Goal: Obtain resource: Download file/media

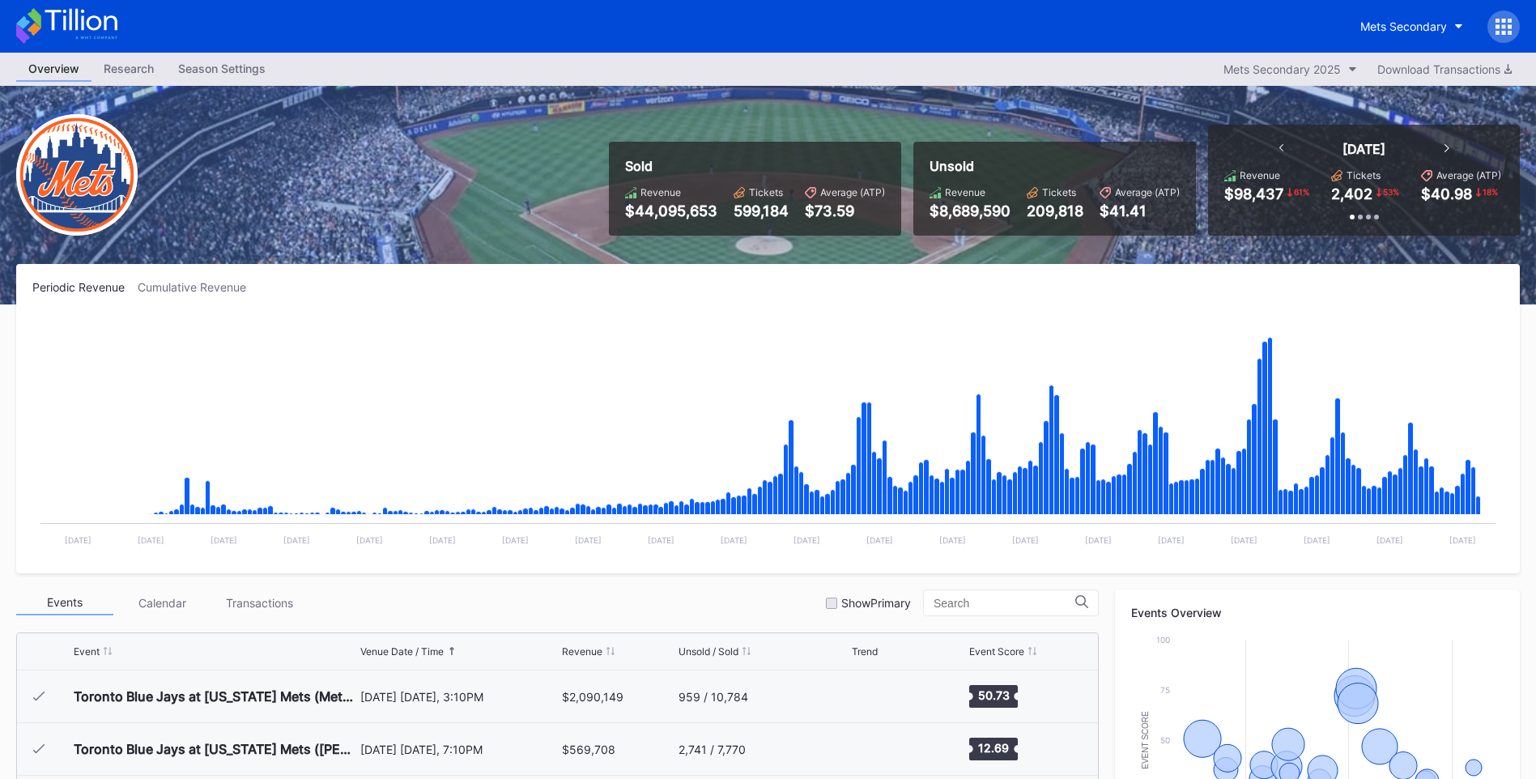
scroll to position [3210, 0]
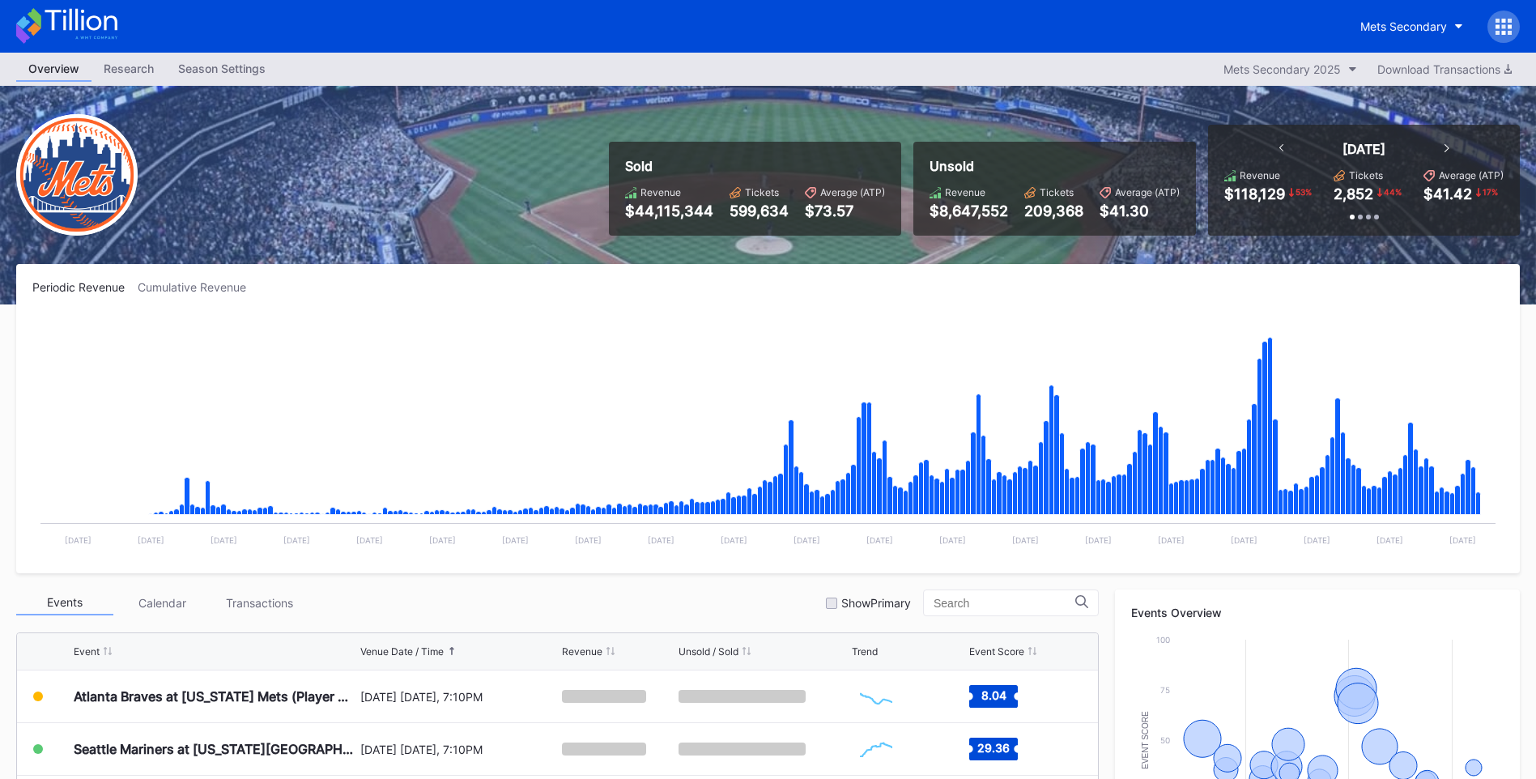
scroll to position [445, 0]
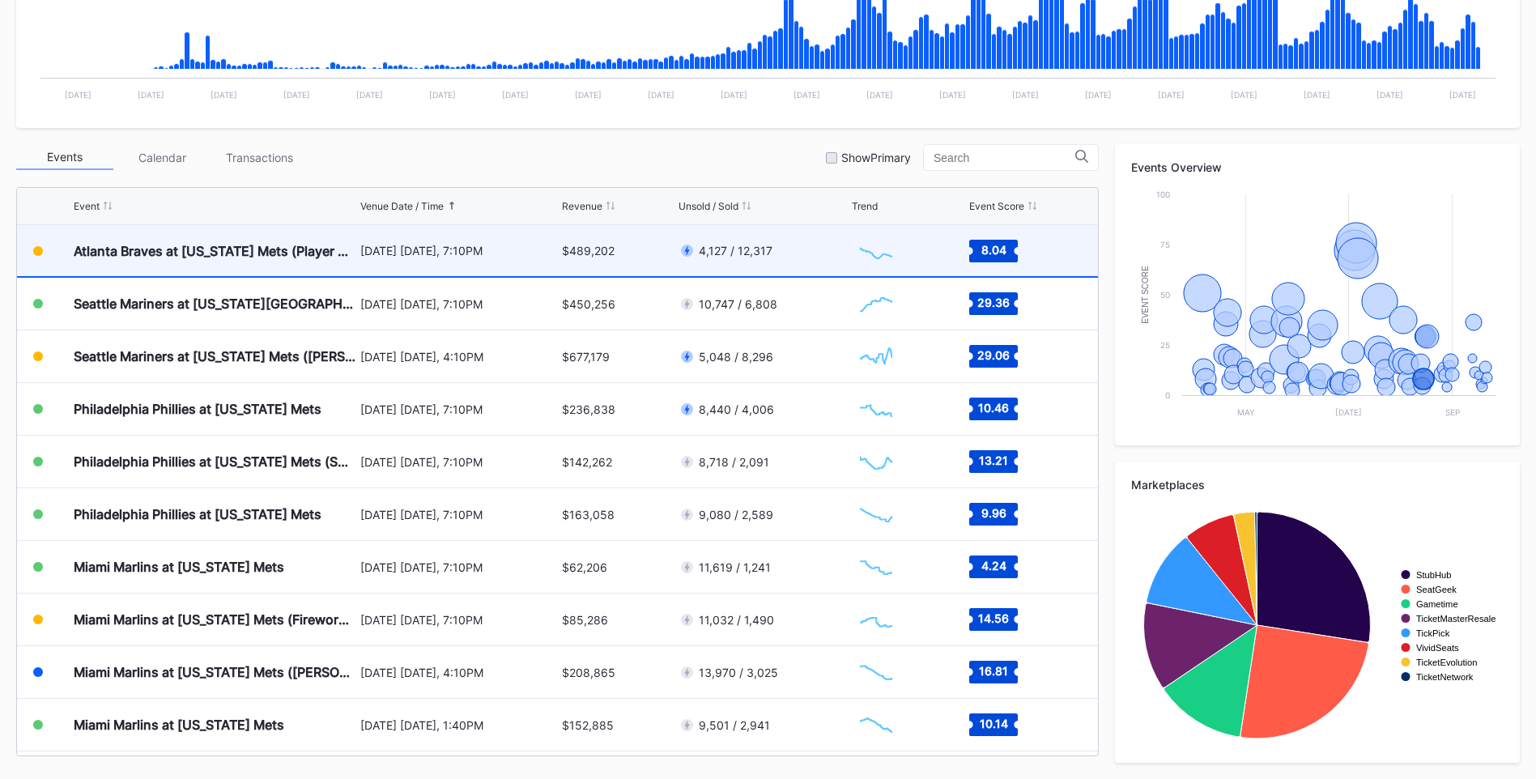
click at [266, 253] on div "Atlanta Braves at [US_STATE] Mets (Player Replica Jersey Giveaway)" at bounding box center [215, 251] width 283 height 16
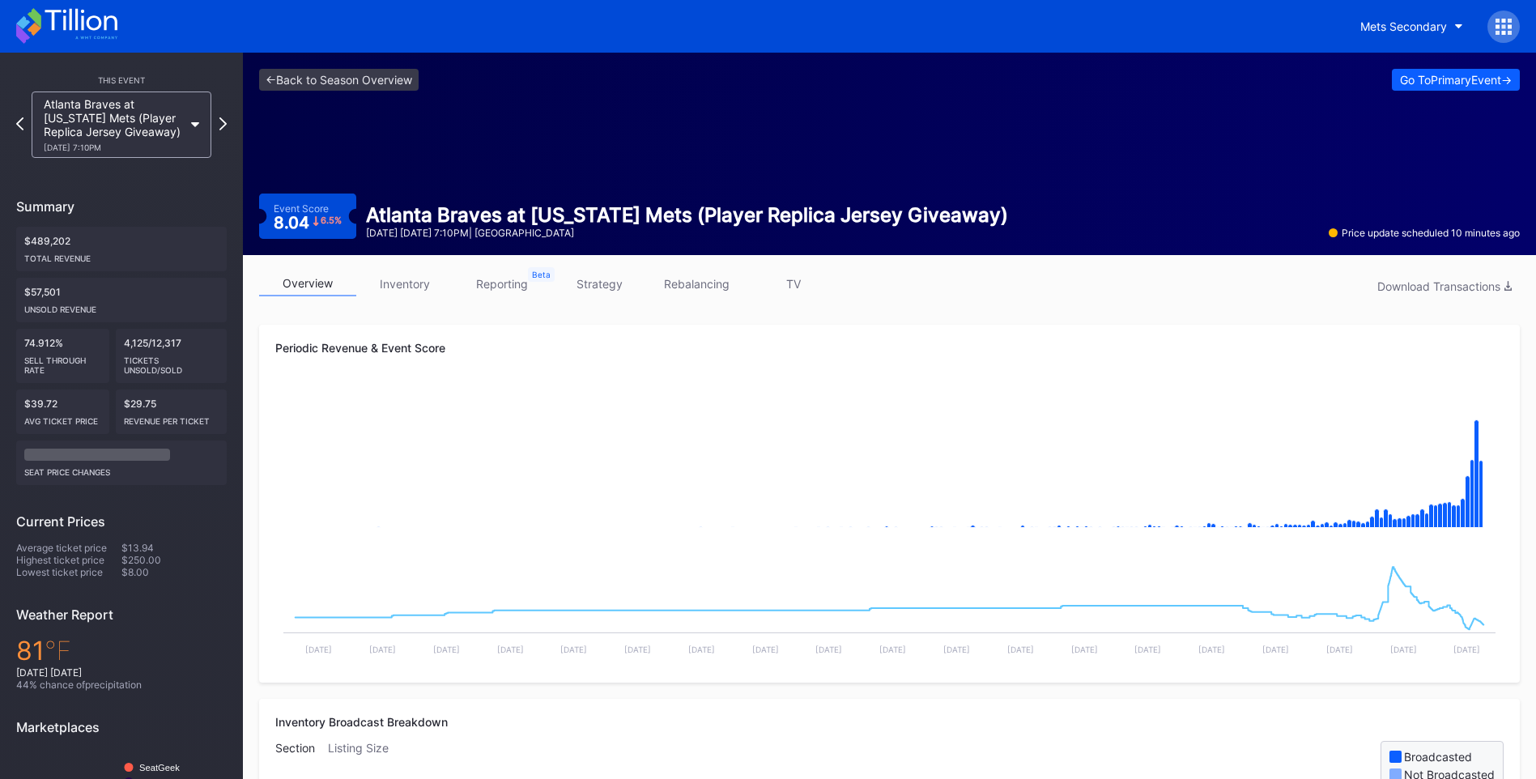
click at [788, 275] on link "TV" at bounding box center [793, 283] width 97 height 25
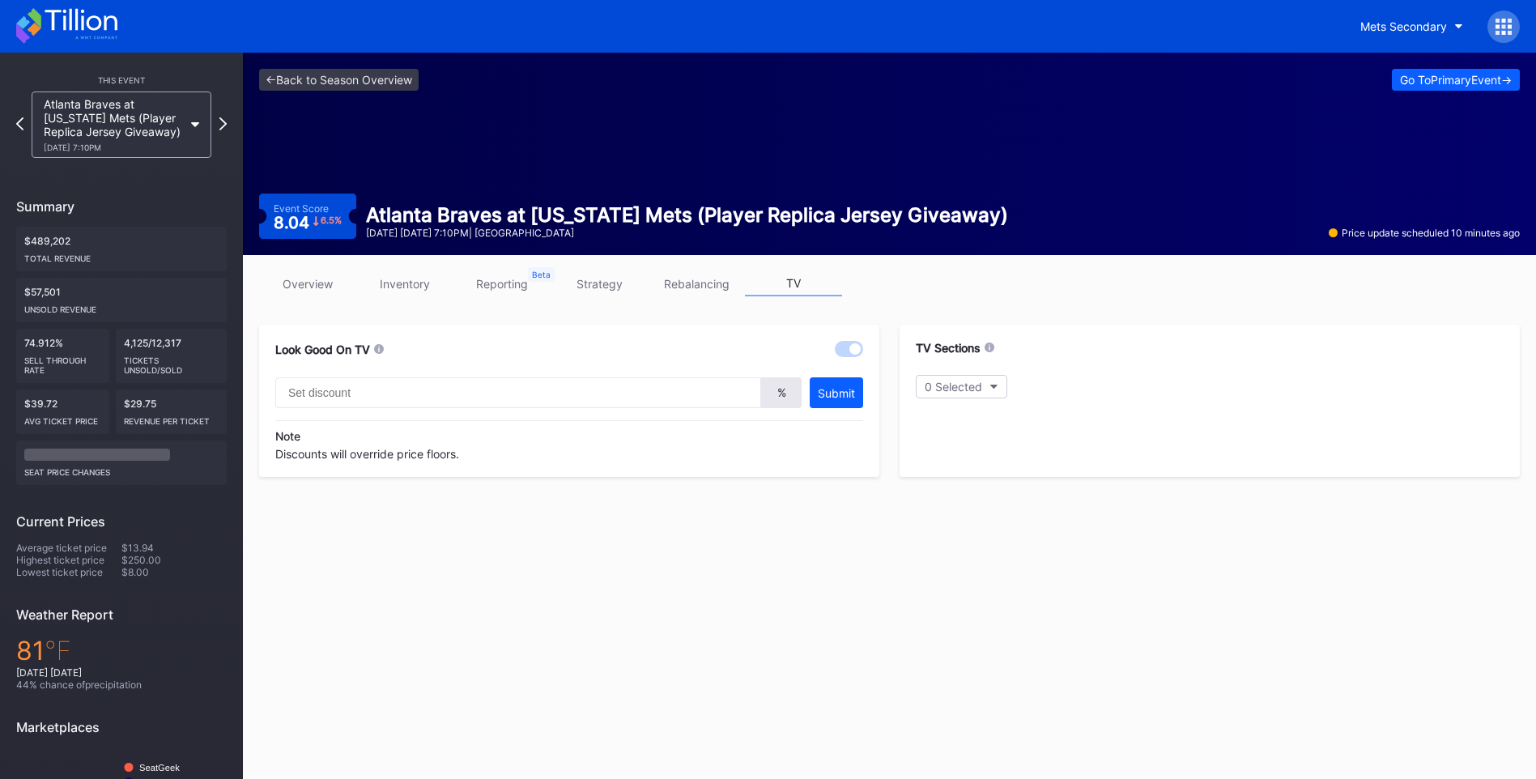
type input "20"
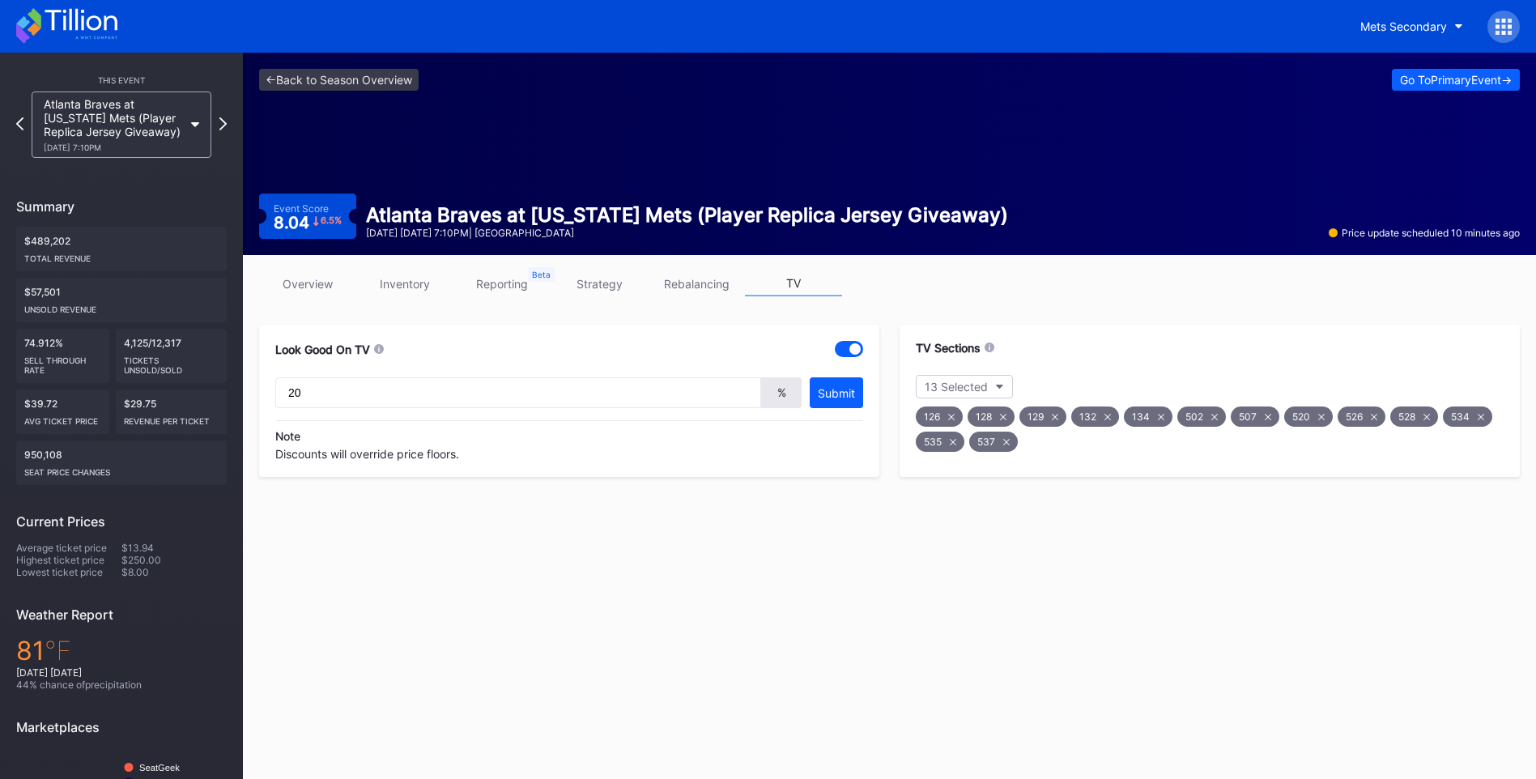
click at [330, 278] on link "overview" at bounding box center [307, 283] width 97 height 25
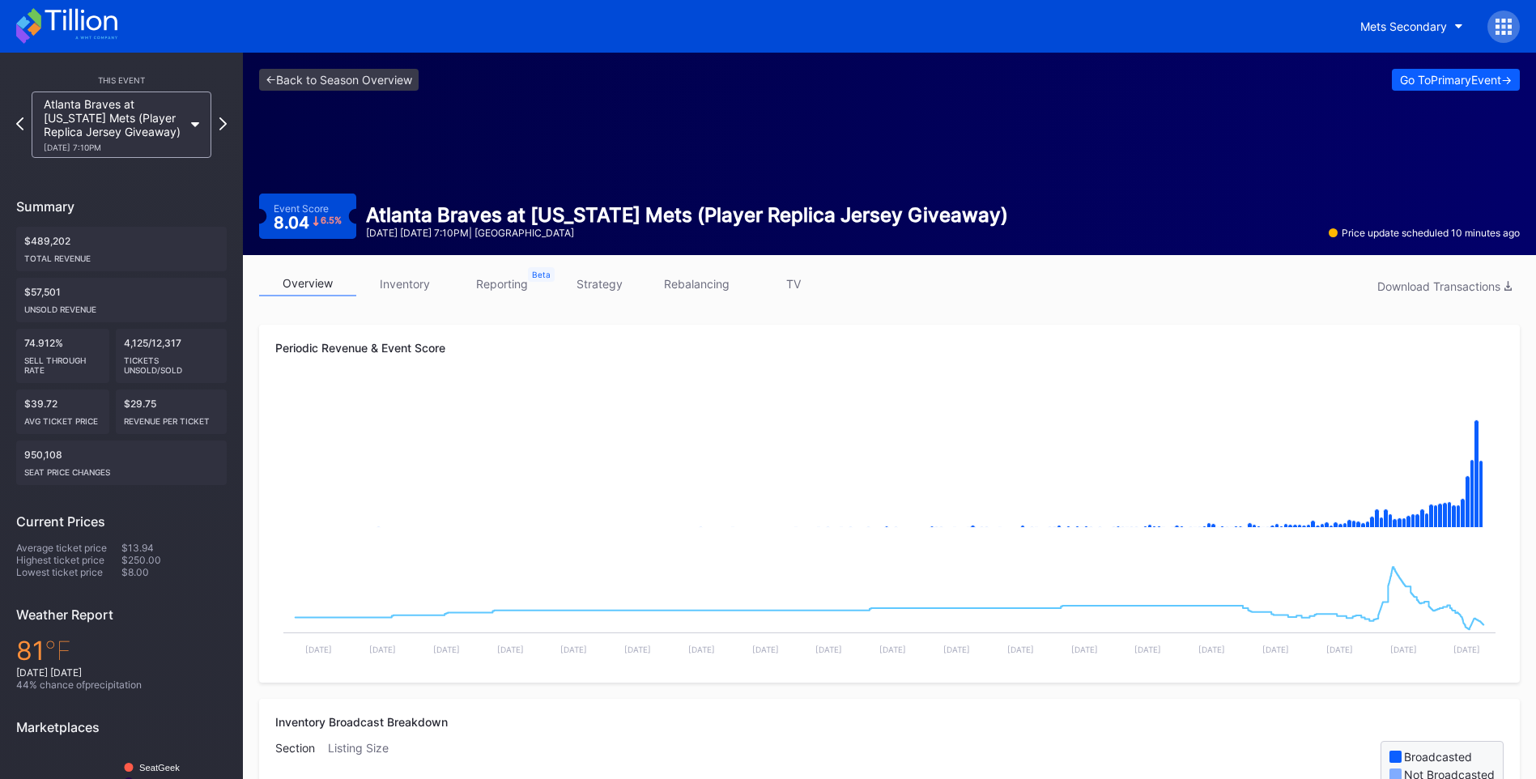
click at [809, 275] on link "TV" at bounding box center [793, 283] width 97 height 25
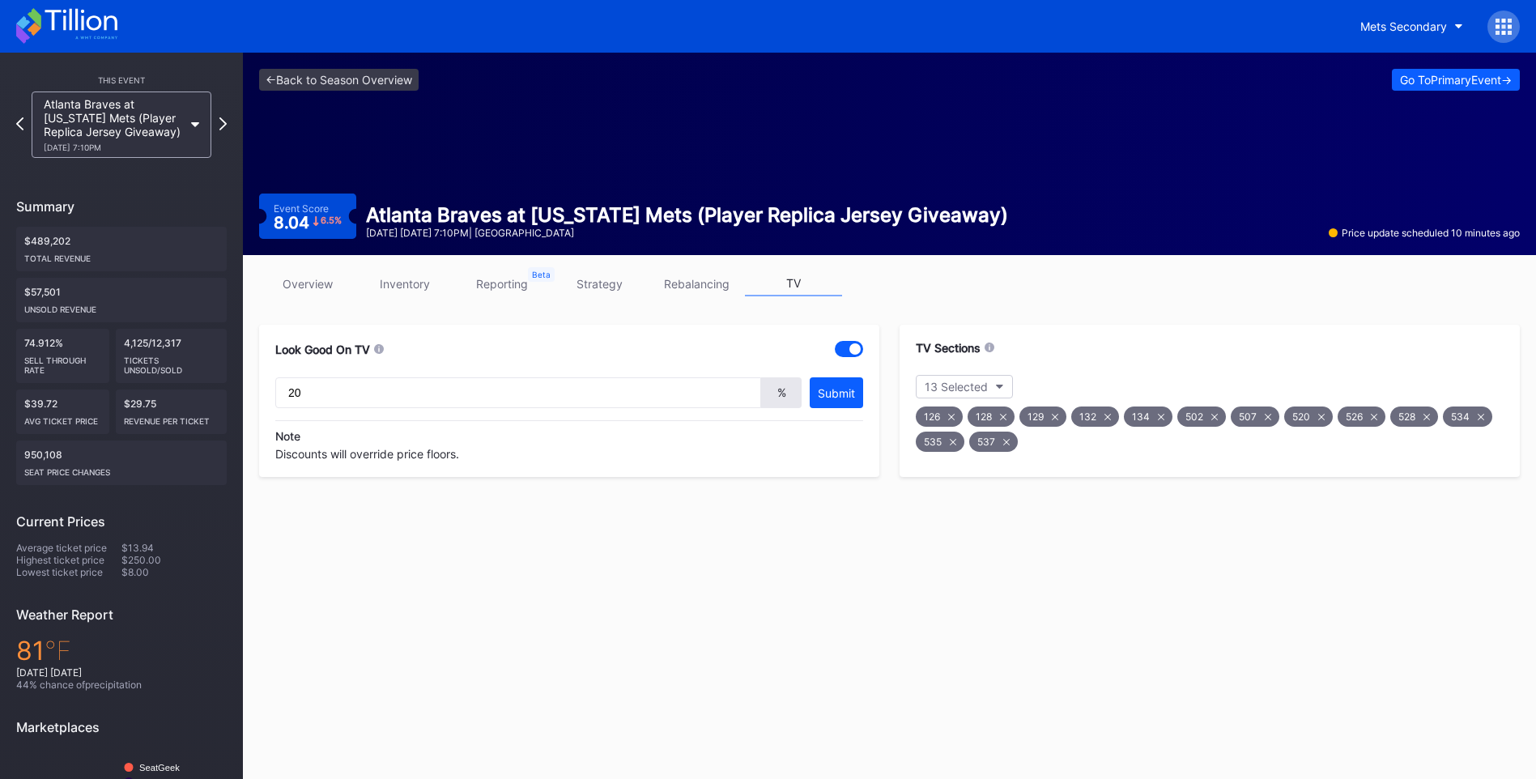
click at [1318, 417] on icon at bounding box center [1321, 417] width 6 height 6
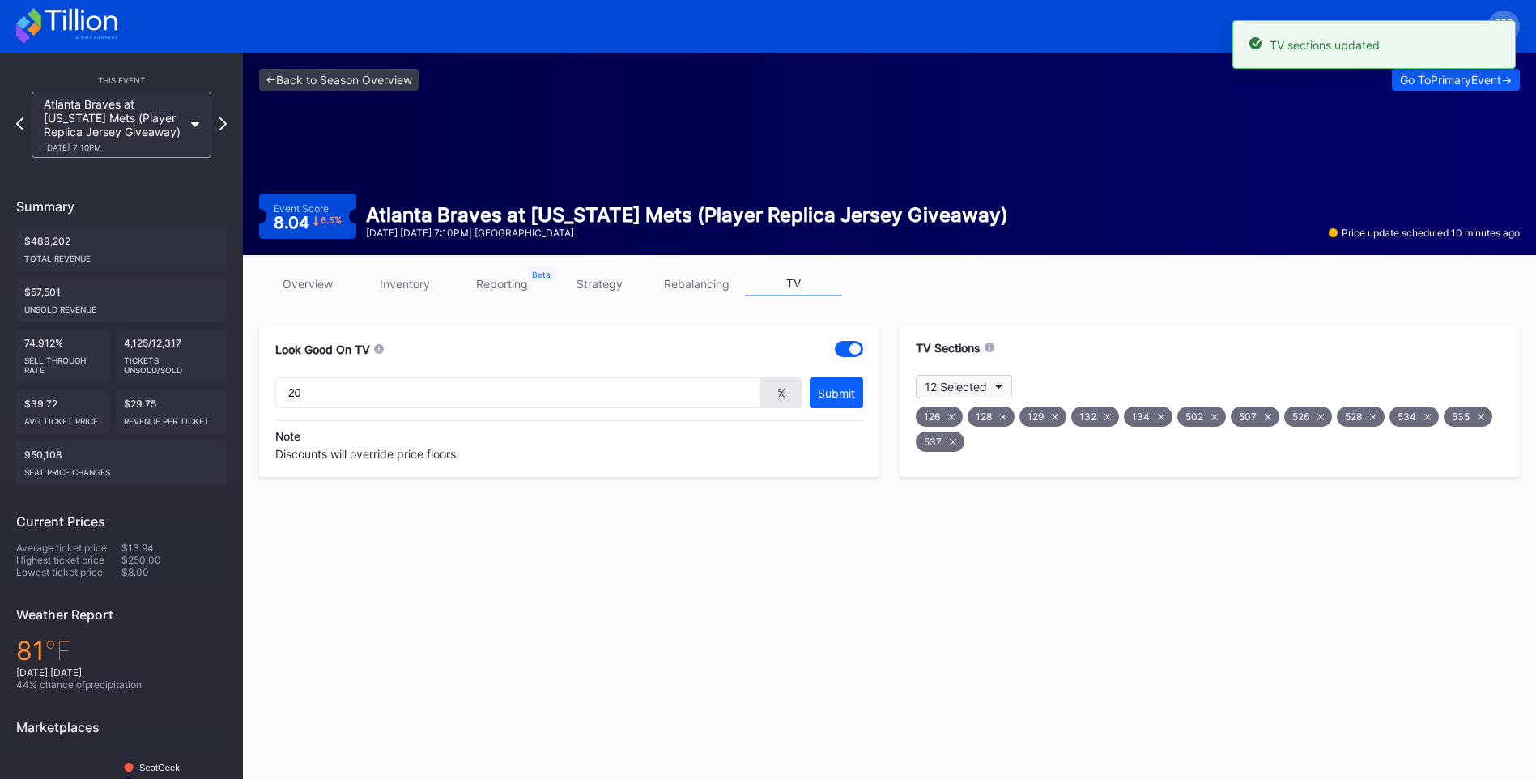
click at [995, 381] on button "12 Selected" at bounding box center [964, 386] width 96 height 23
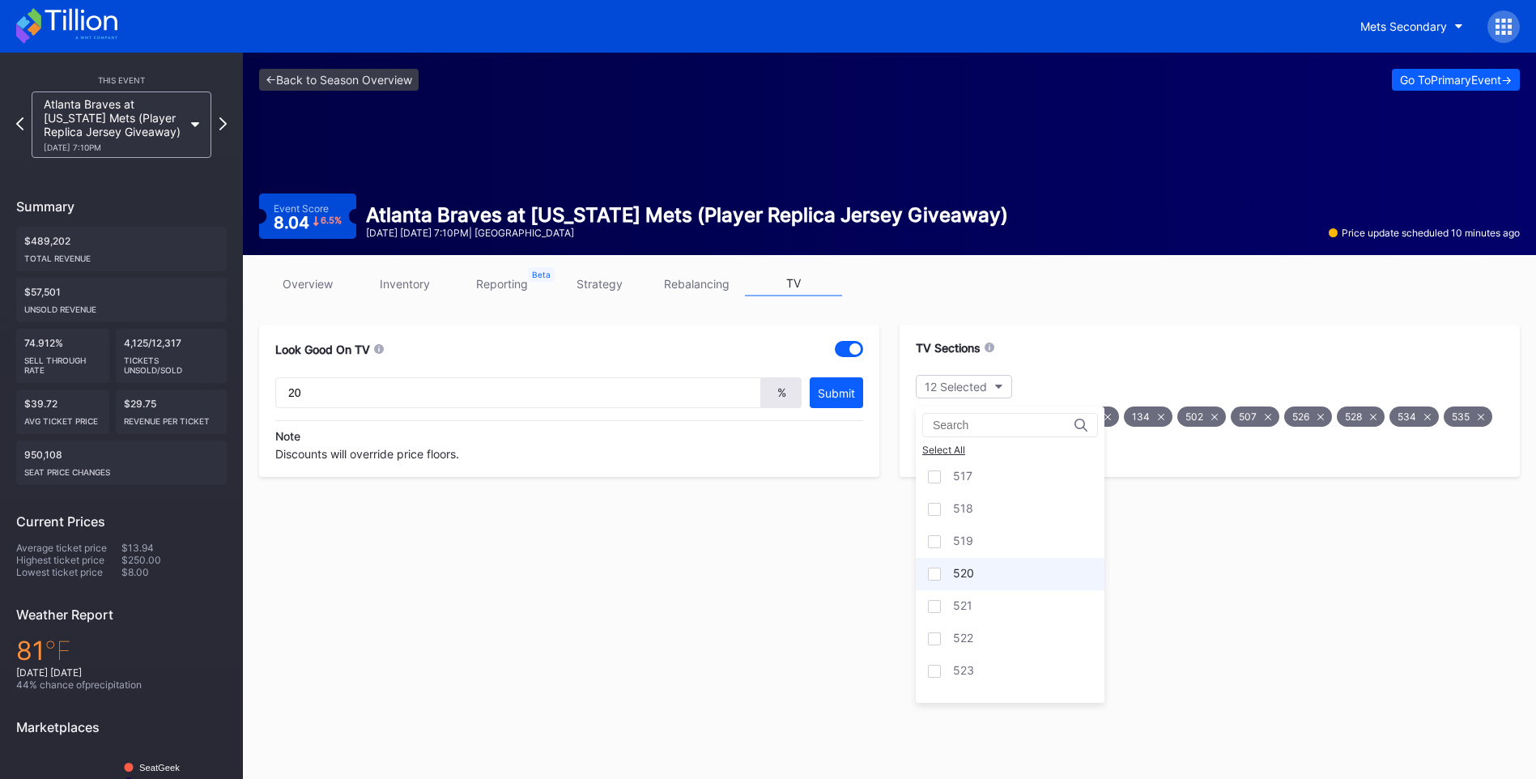
scroll to position [1943, 0]
click at [939, 512] on div at bounding box center [934, 510] width 13 height 13
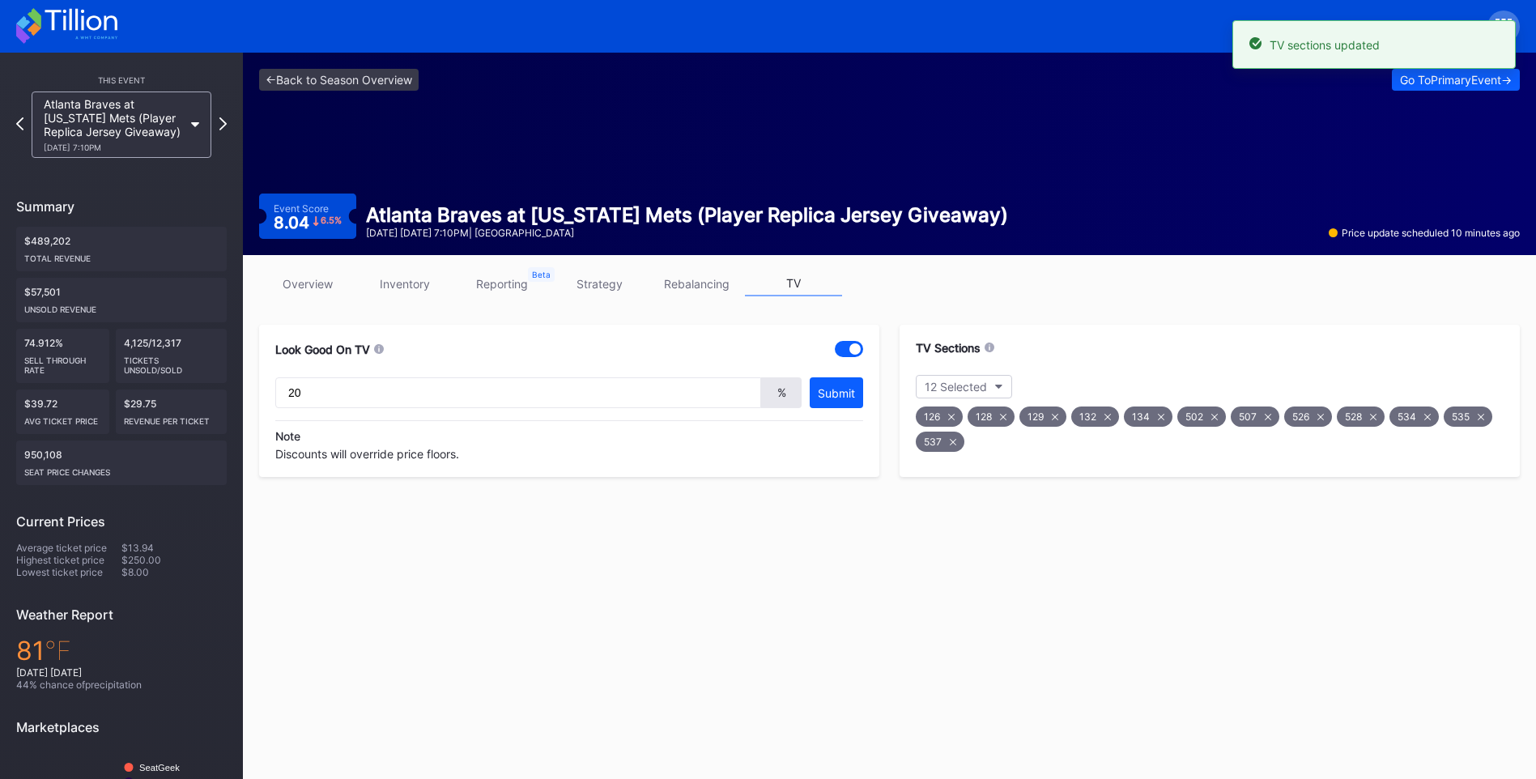
click at [296, 287] on link "overview" at bounding box center [307, 283] width 97 height 25
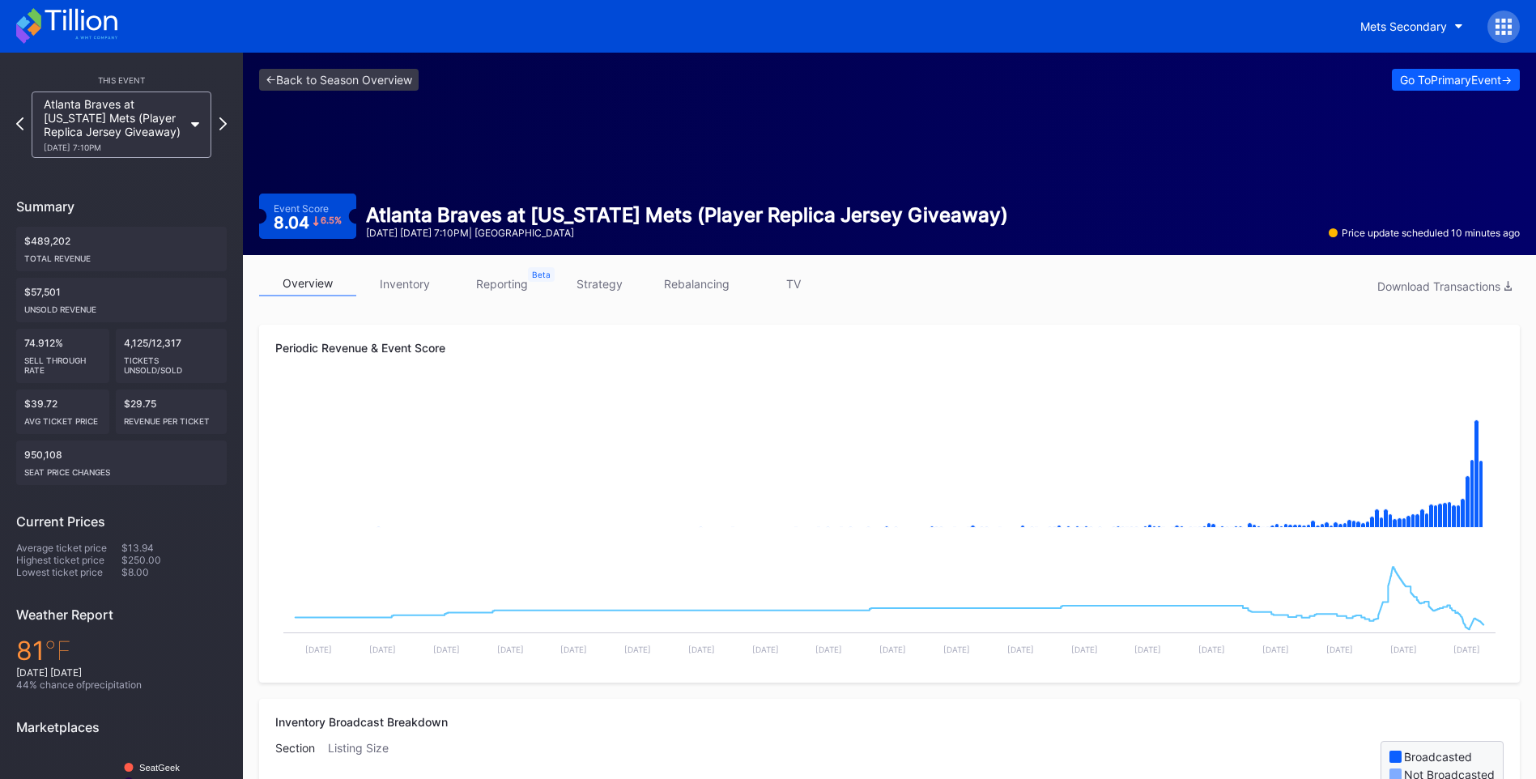
click at [793, 285] on link "TV" at bounding box center [793, 283] width 97 height 25
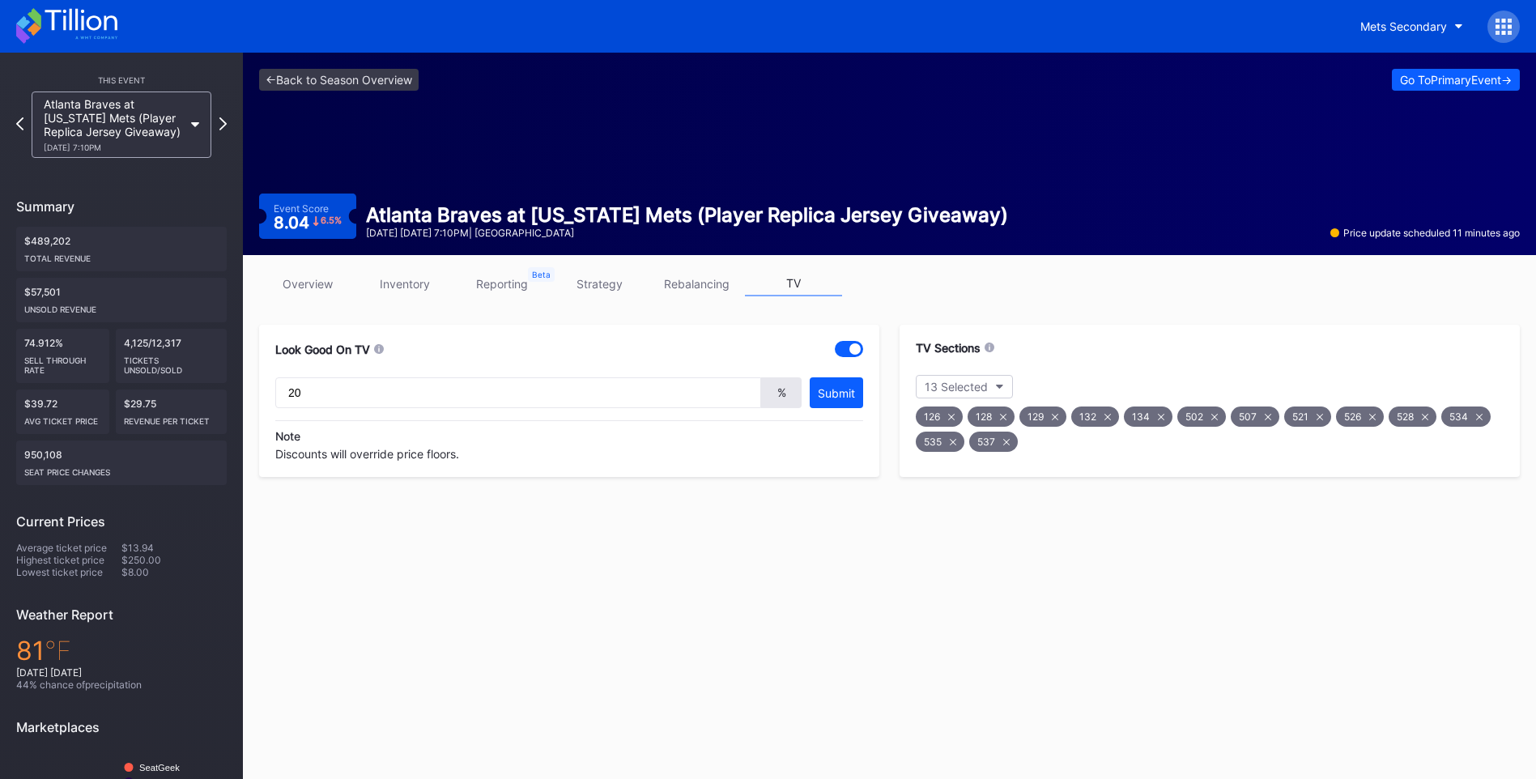
click at [953, 446] on div "535" at bounding box center [940, 441] width 49 height 20
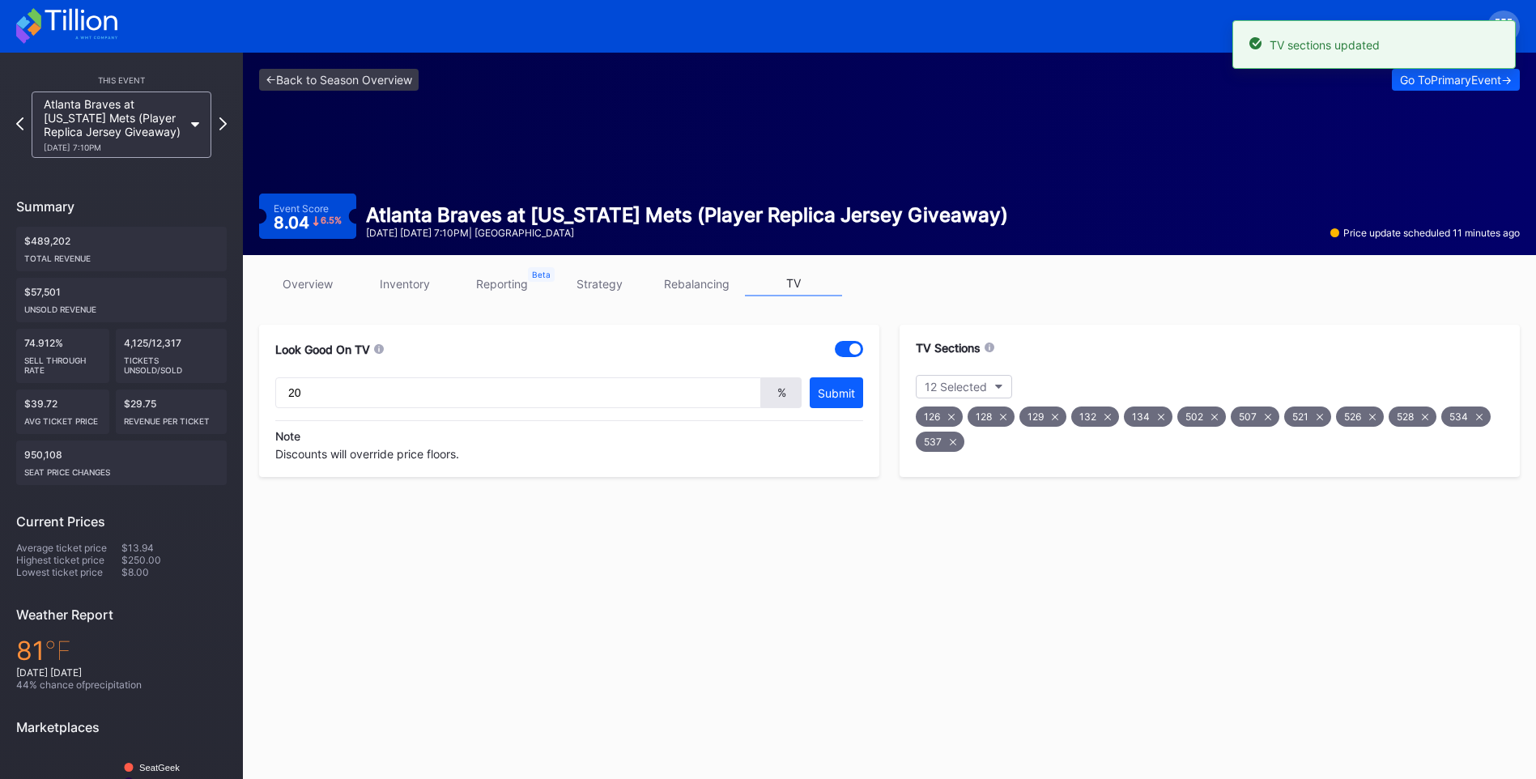
click at [954, 442] on icon at bounding box center [953, 442] width 6 height 6
click at [1000, 389] on button "11 Selected" at bounding box center [964, 386] width 96 height 23
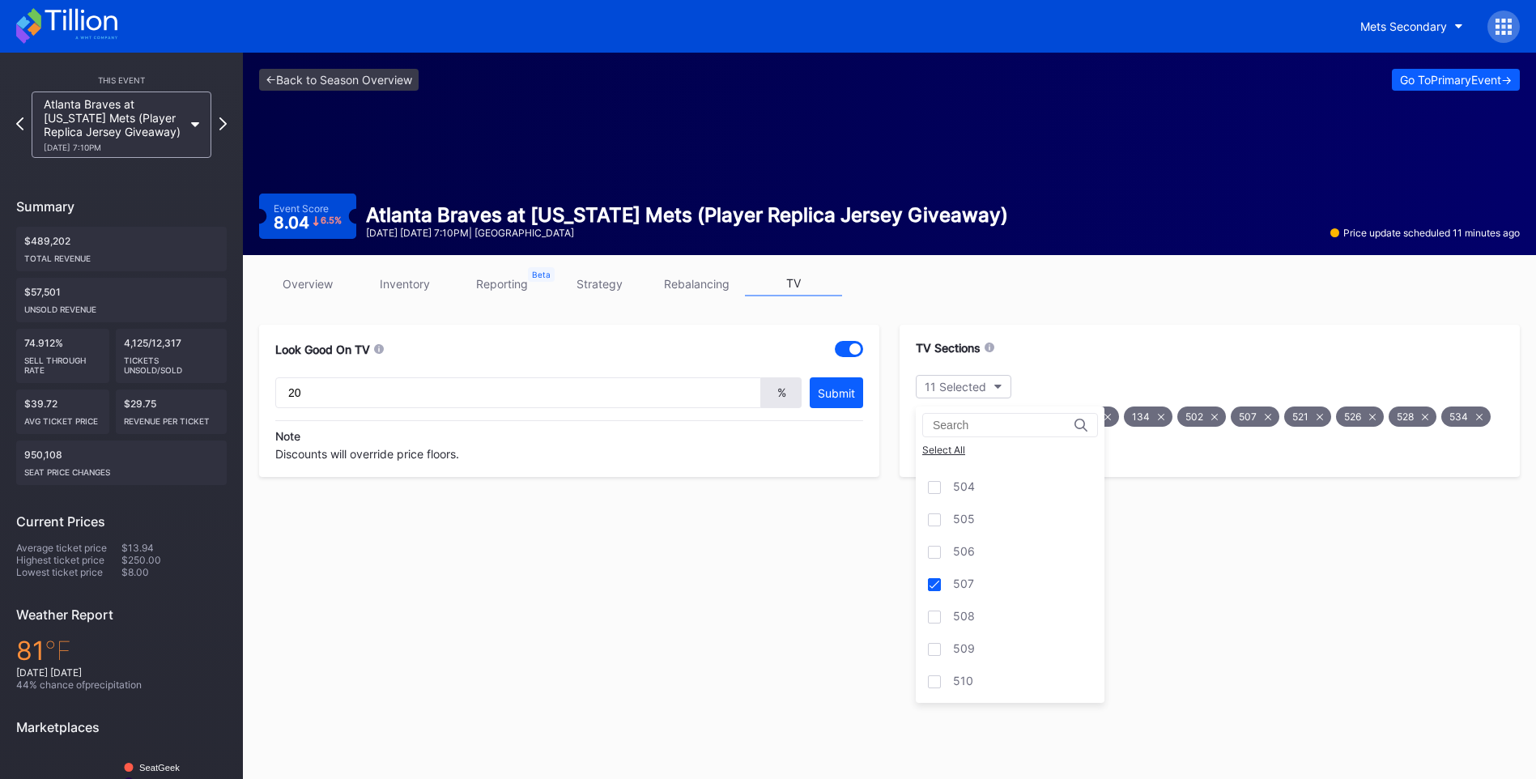
scroll to position [2389, 0]
click at [964, 540] on div "536" at bounding box center [1010, 550] width 189 height 32
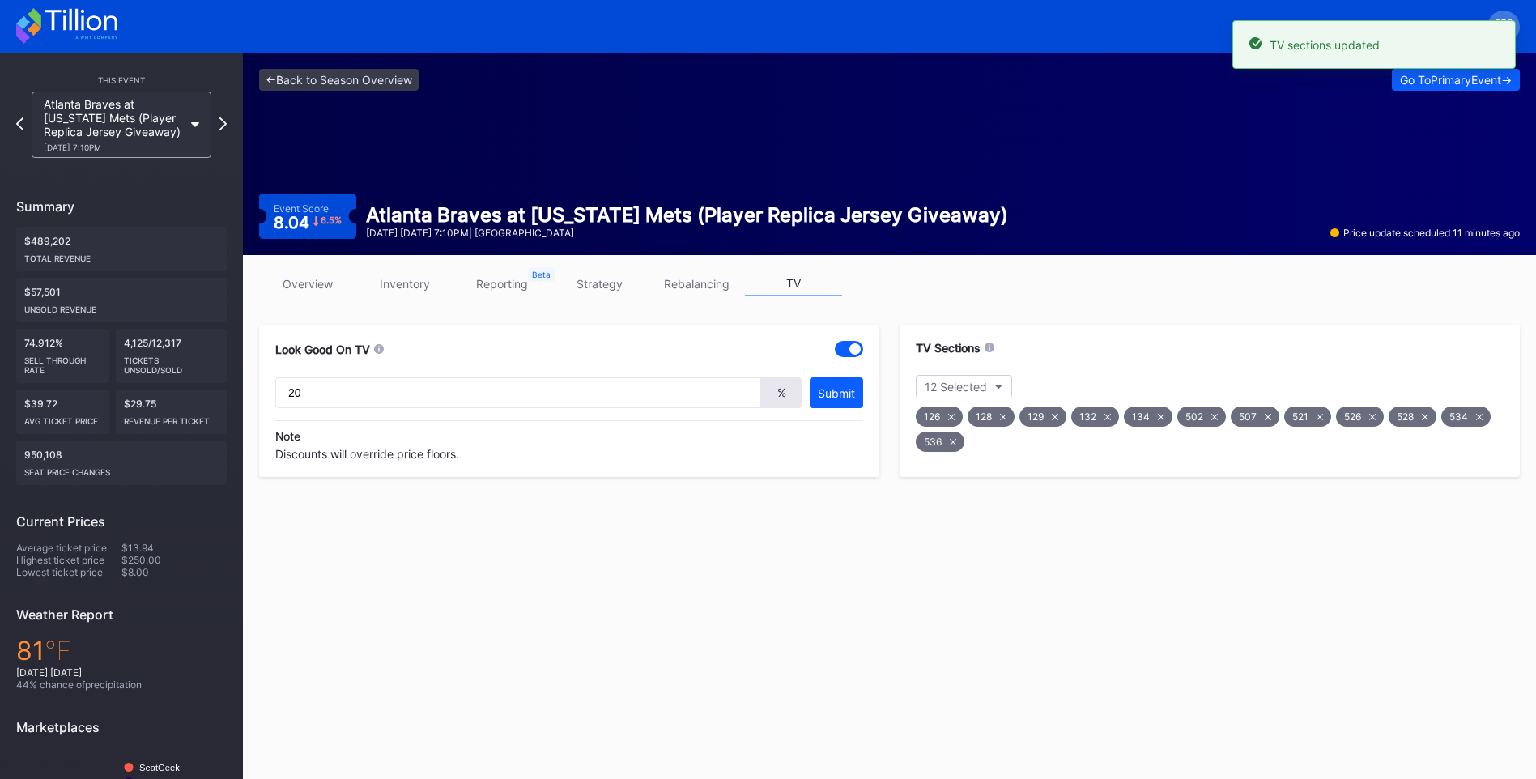
click at [331, 287] on link "overview" at bounding box center [307, 283] width 97 height 25
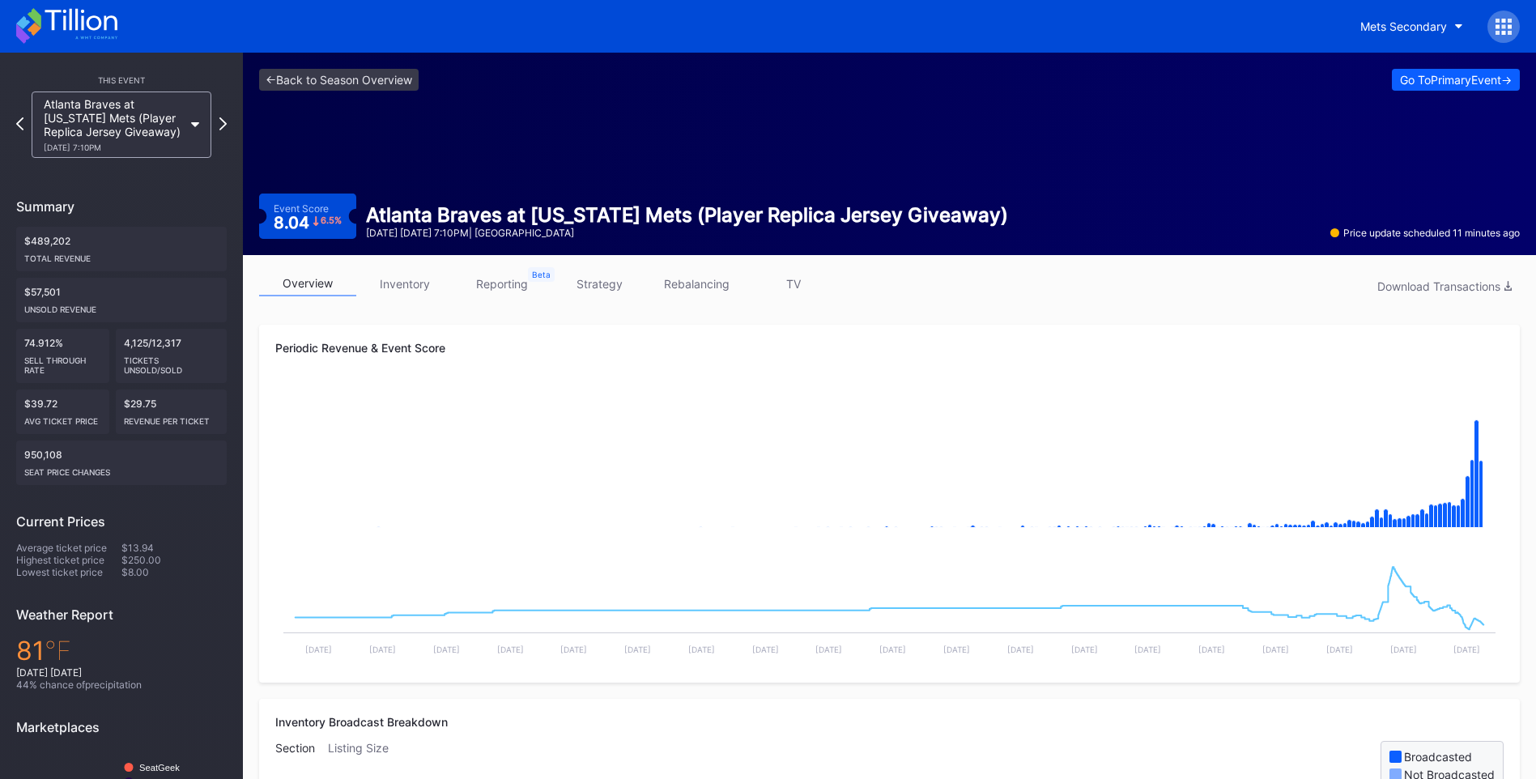
click at [794, 284] on link "TV" at bounding box center [793, 283] width 97 height 25
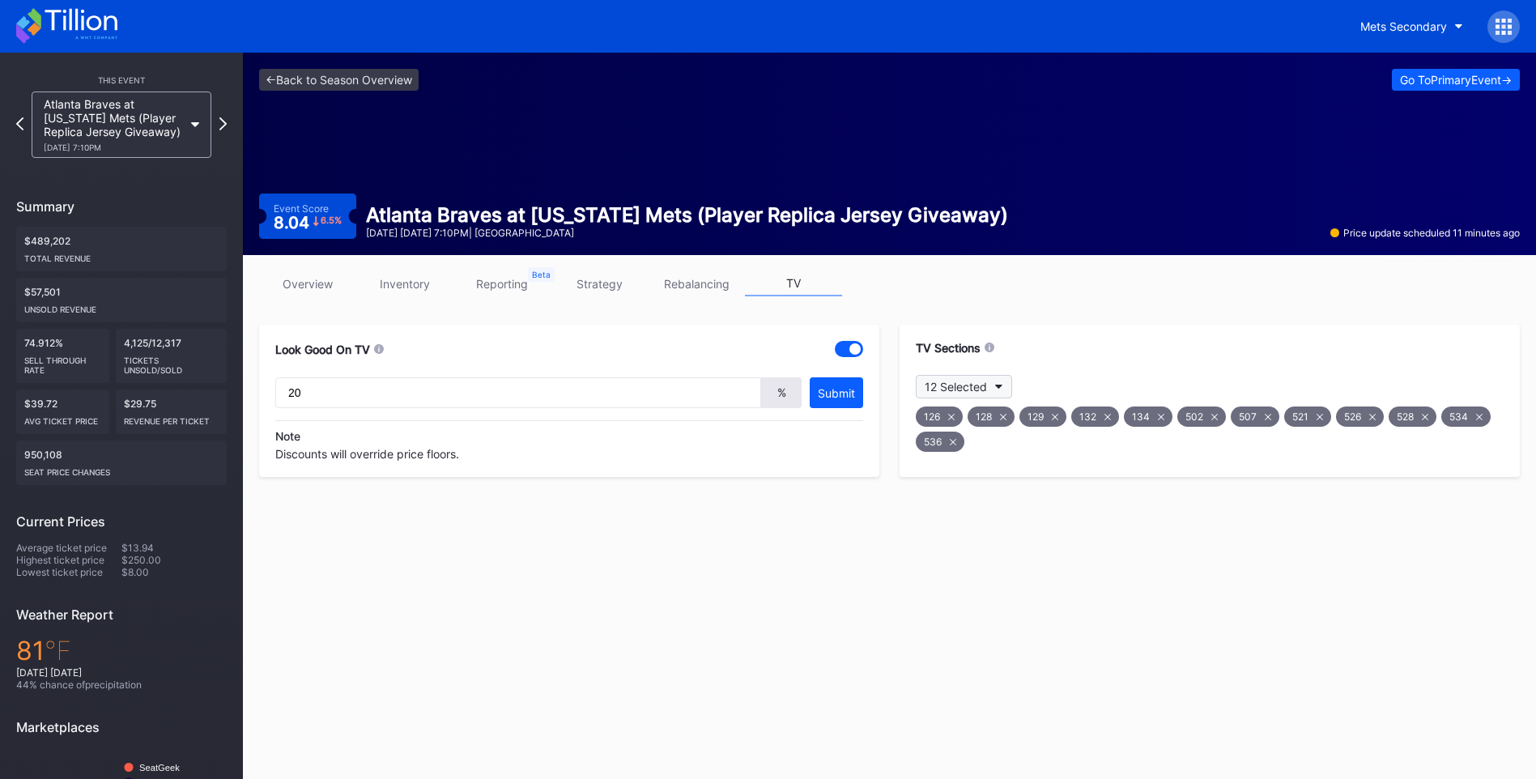
click at [1005, 389] on button "12 Selected" at bounding box center [964, 386] width 96 height 23
click at [936, 525] on div at bounding box center [934, 527] width 13 height 13
click at [952, 536] on div "532" at bounding box center [1010, 543] width 189 height 32
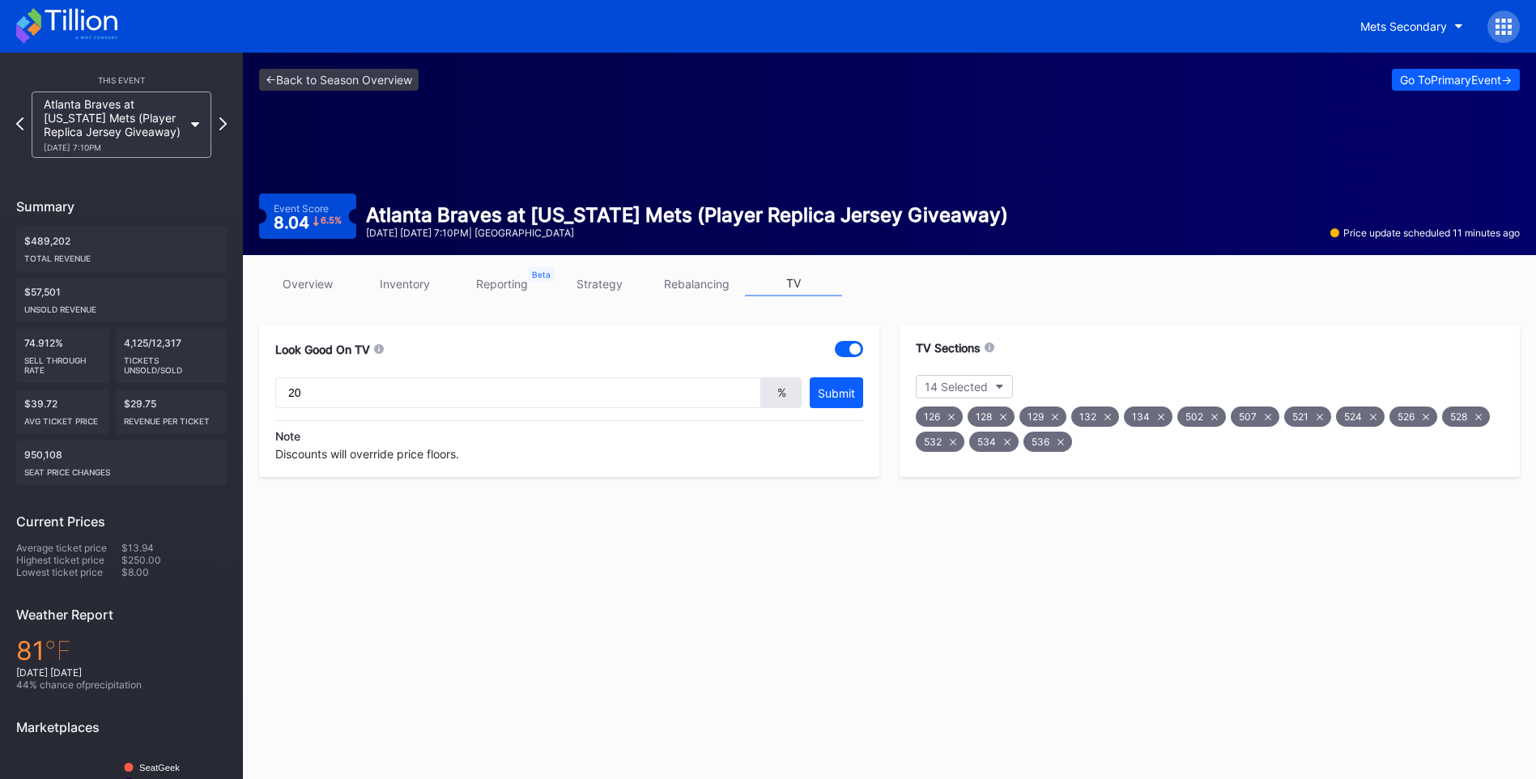
click at [326, 288] on link "overview" at bounding box center [307, 283] width 97 height 25
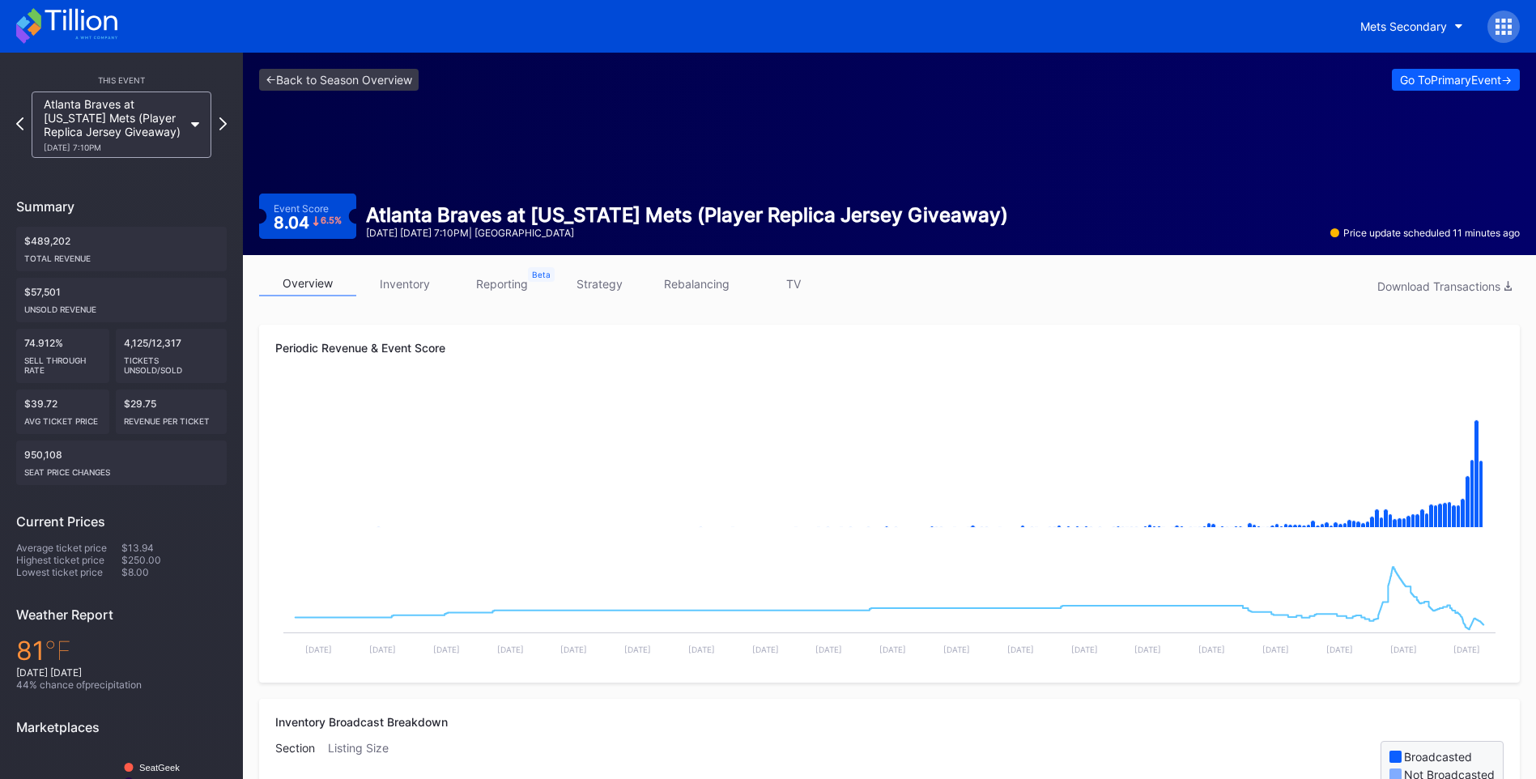
click at [795, 281] on link "TV" at bounding box center [793, 283] width 97 height 25
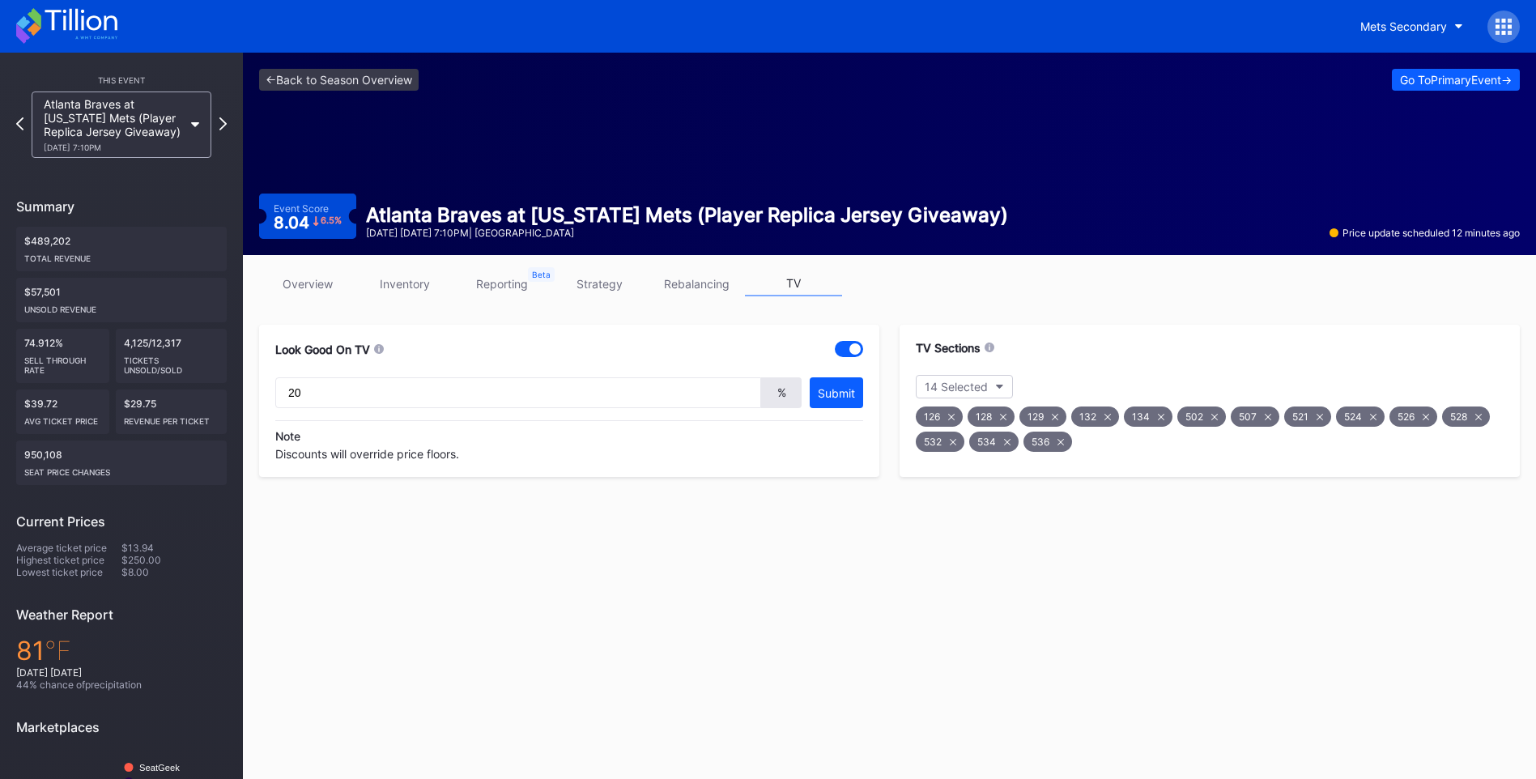
click at [1273, 420] on div "507" at bounding box center [1254, 416] width 49 height 20
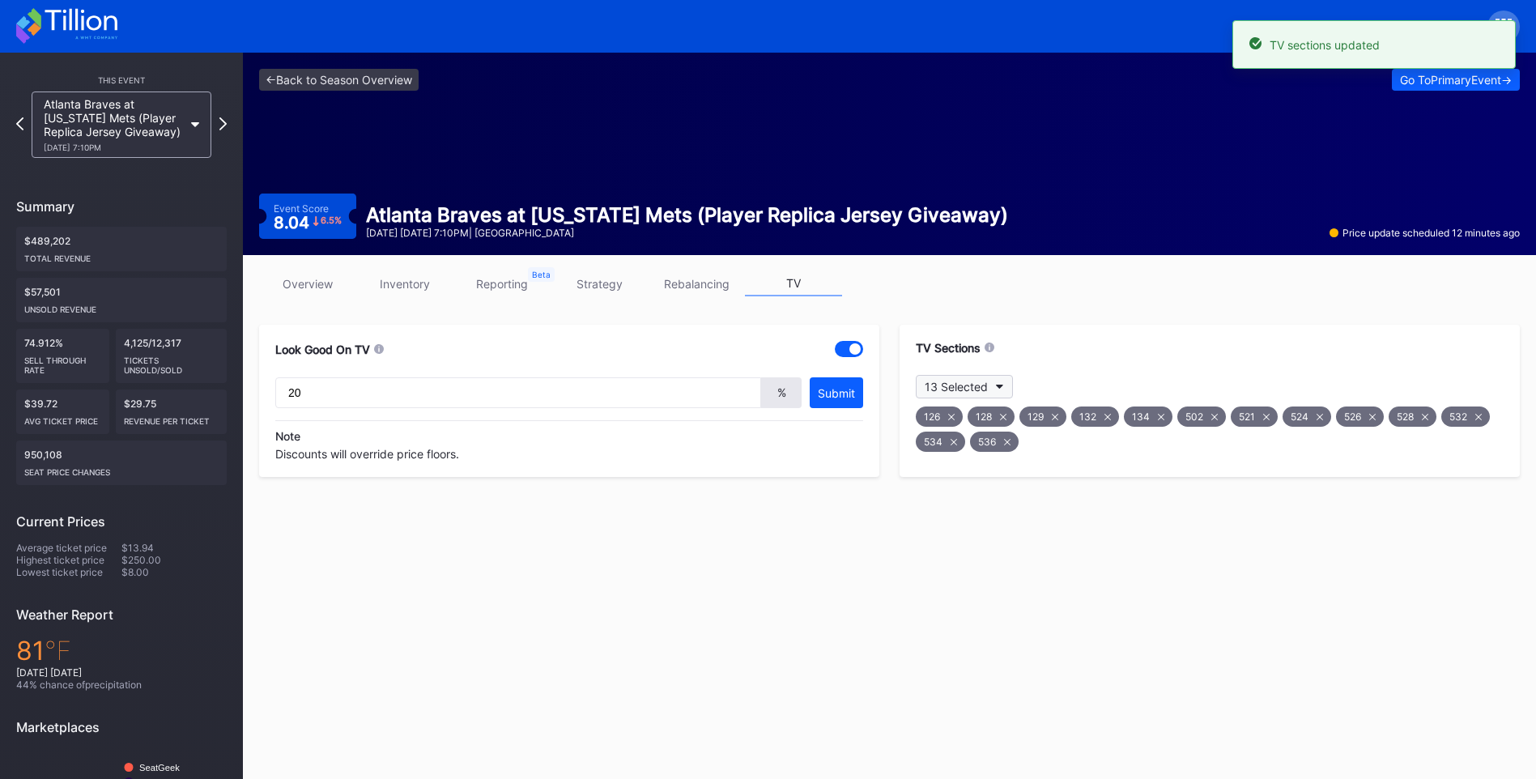
click at [989, 386] on button "13 Selected" at bounding box center [964, 386] width 97 height 23
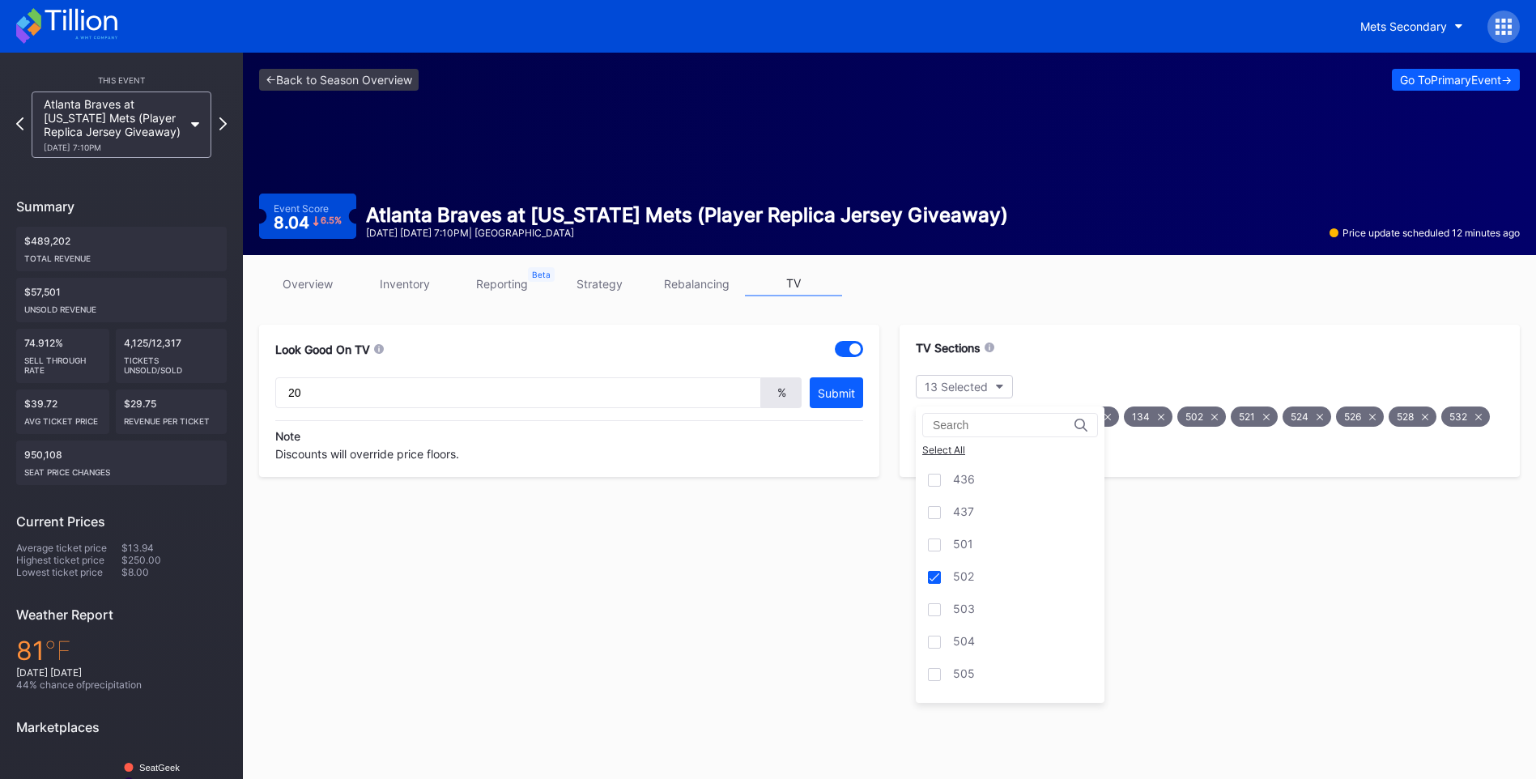
scroll to position [1376, 0]
click at [950, 584] on div "506" at bounding box center [1010, 592] width 189 height 32
click at [934, 652] on div at bounding box center [934, 656] width 13 height 13
click at [317, 282] on link "overview" at bounding box center [307, 283] width 97 height 25
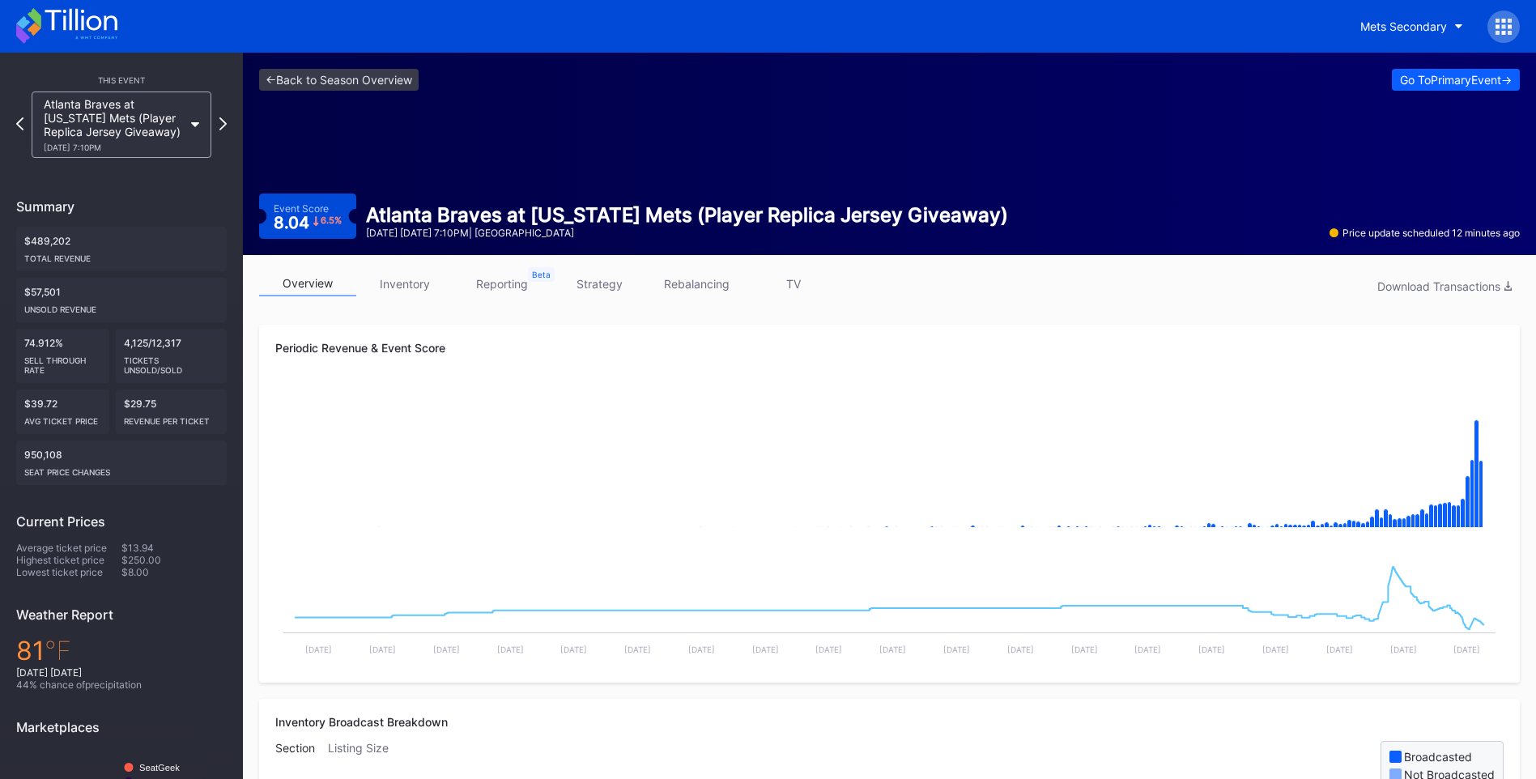
click at [806, 291] on link "TV" at bounding box center [793, 283] width 97 height 25
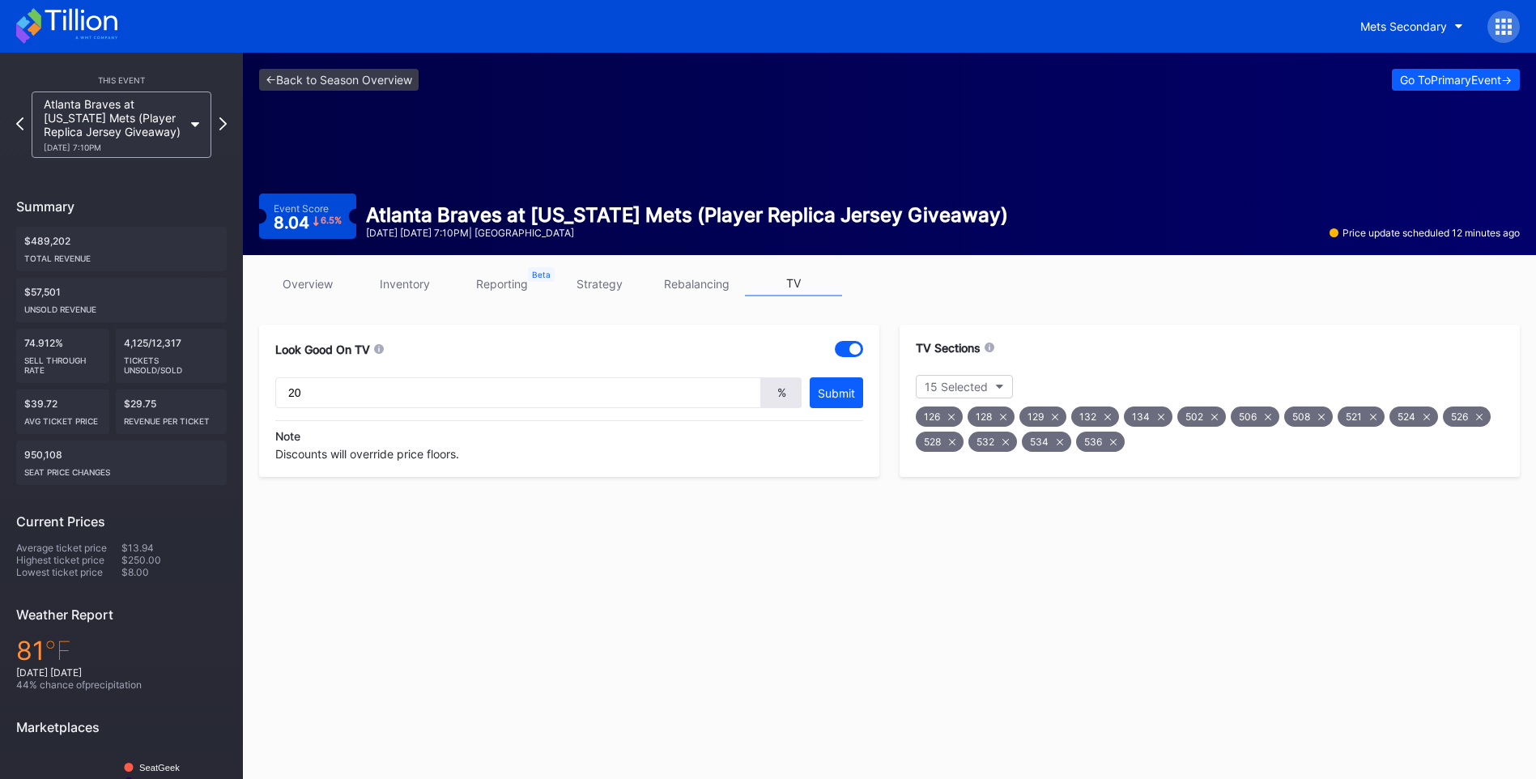
click at [957, 447] on div "528" at bounding box center [940, 441] width 48 height 20
click at [300, 276] on link "overview" at bounding box center [307, 283] width 97 height 25
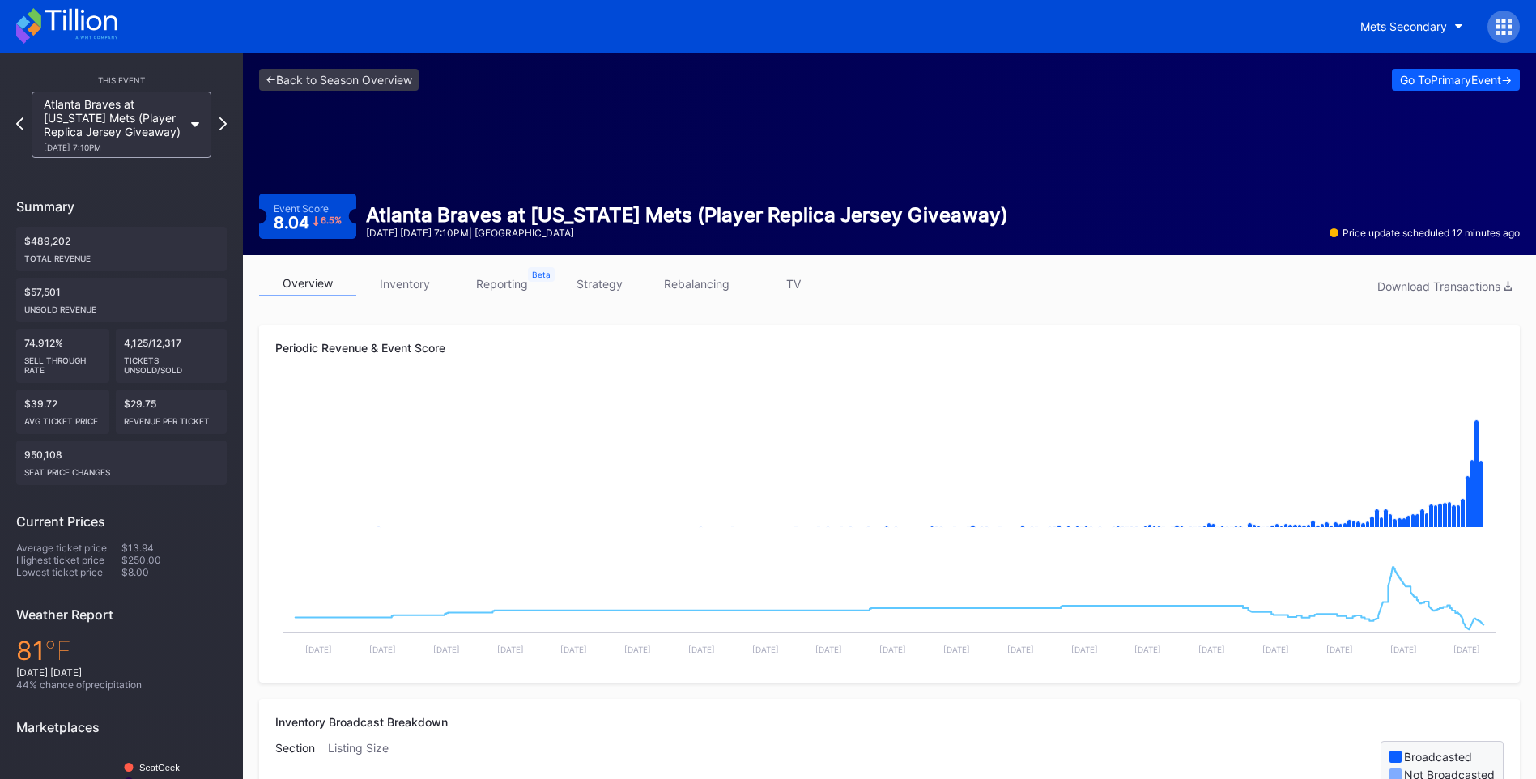
click at [793, 282] on link "TV" at bounding box center [793, 283] width 97 height 25
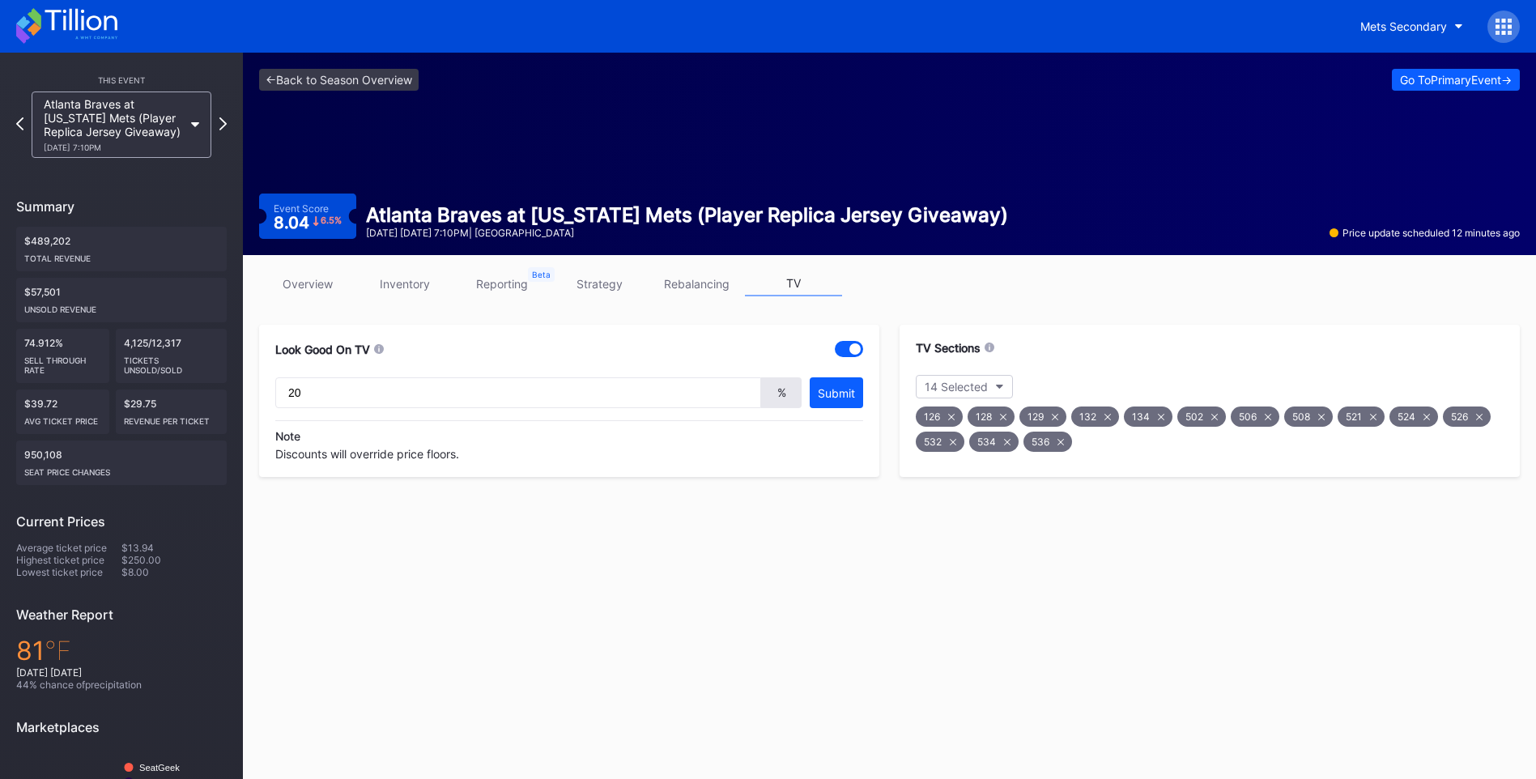
click at [1211, 419] on icon at bounding box center [1214, 417] width 6 height 6
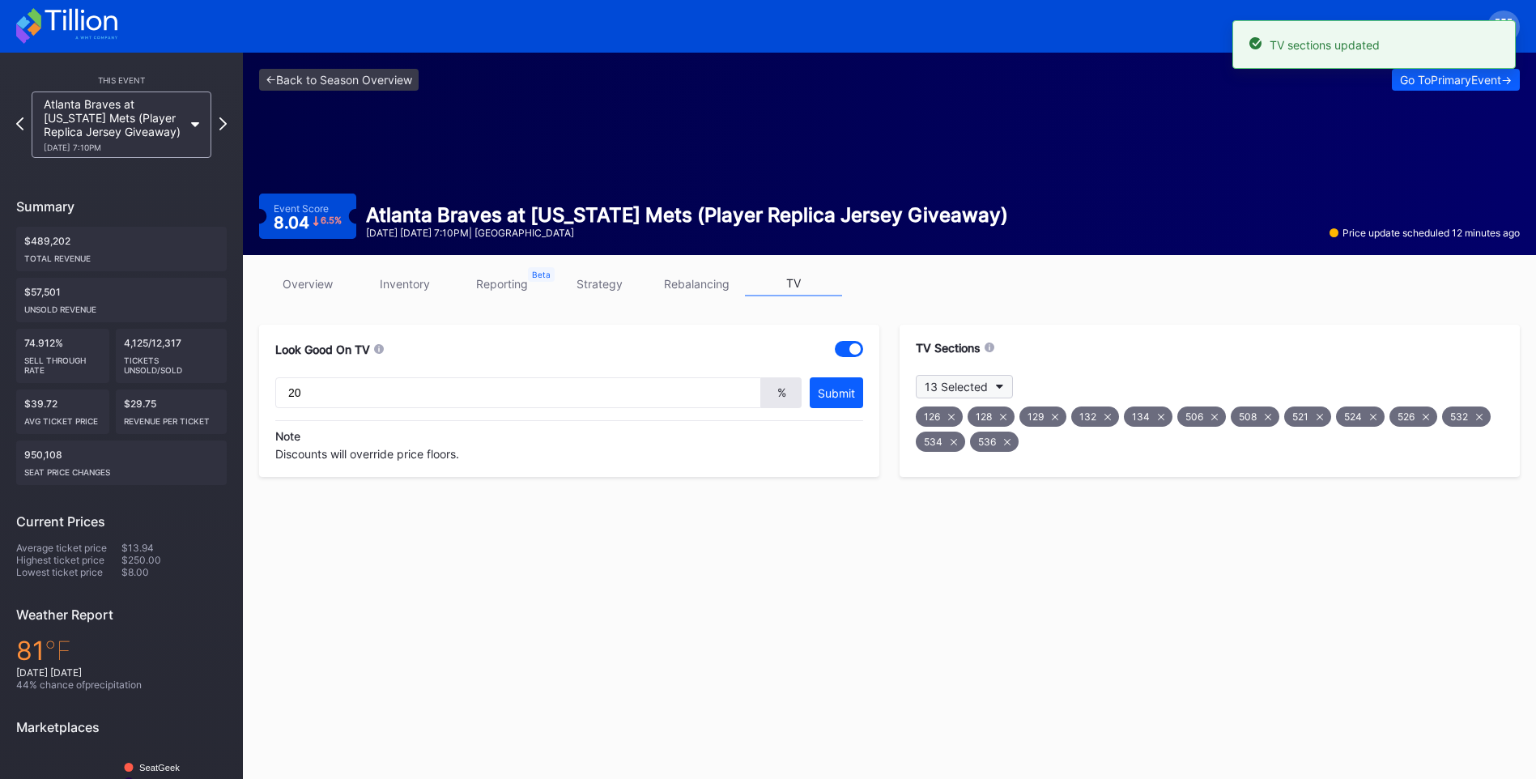
click at [1005, 388] on button "13 Selected" at bounding box center [964, 386] width 97 height 23
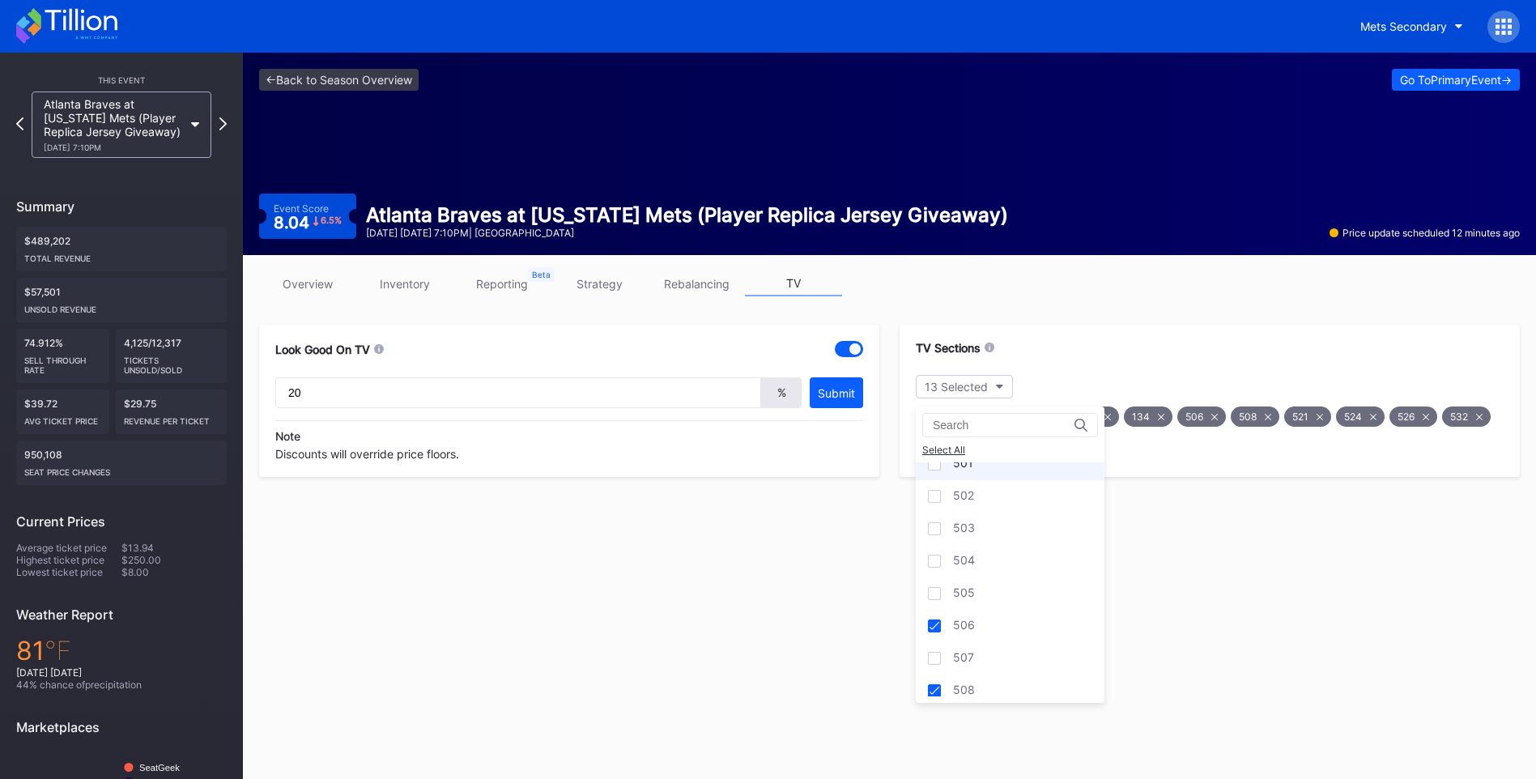
scroll to position [1295, 0]
click at [980, 566] on div "503" at bounding box center [1010, 575] width 189 height 32
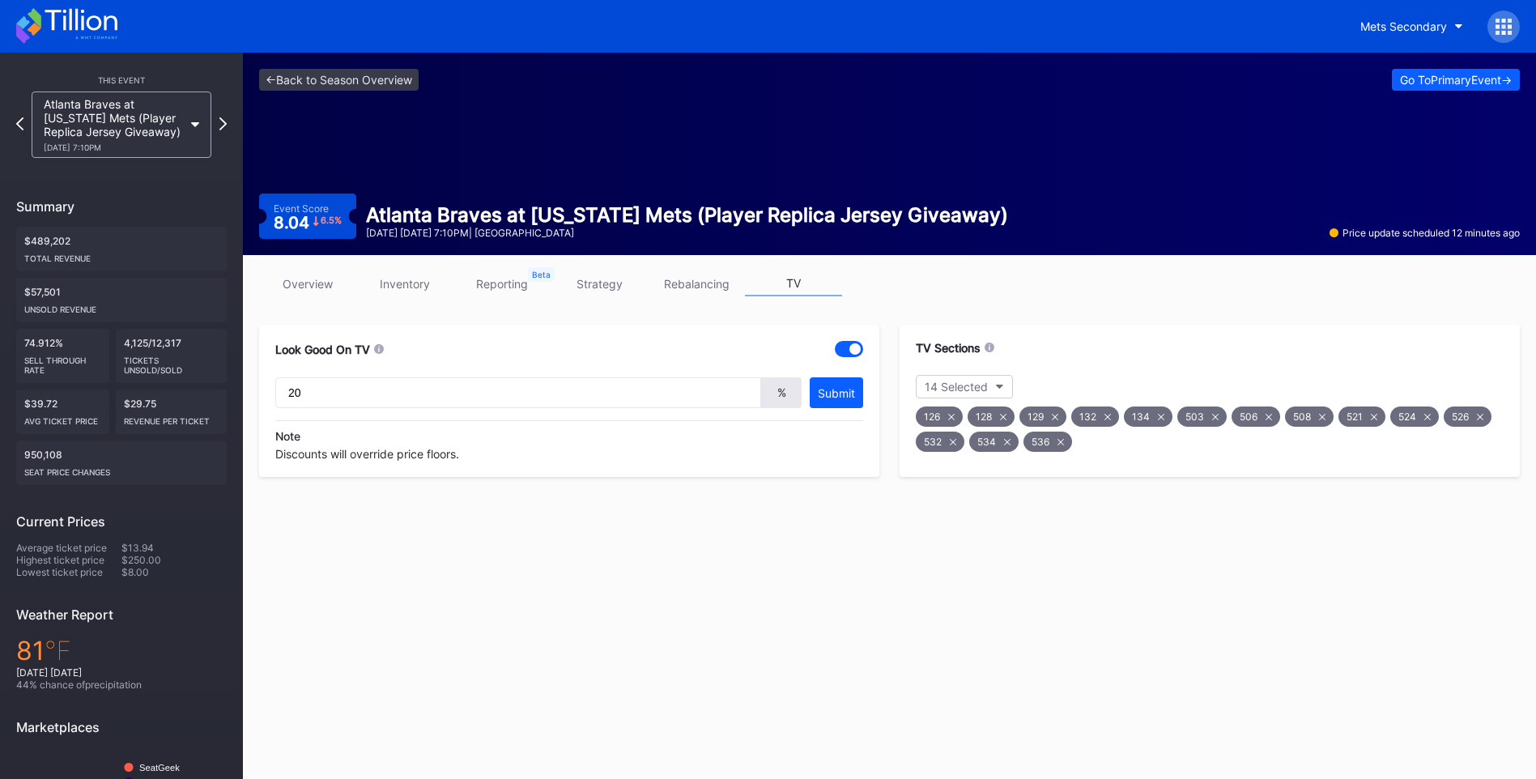
click at [329, 279] on link "overview" at bounding box center [307, 283] width 97 height 25
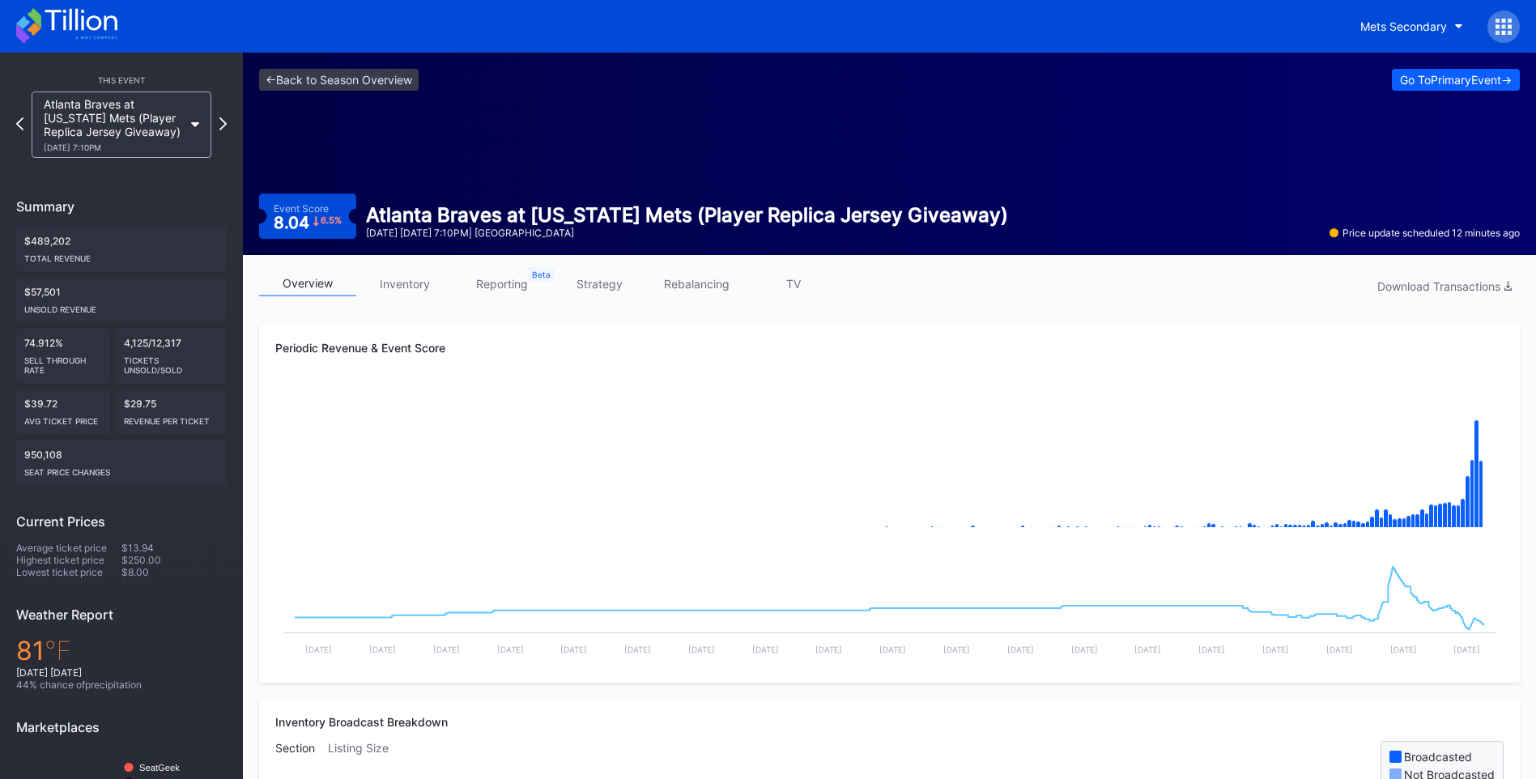
click at [809, 280] on link "TV" at bounding box center [793, 283] width 97 height 25
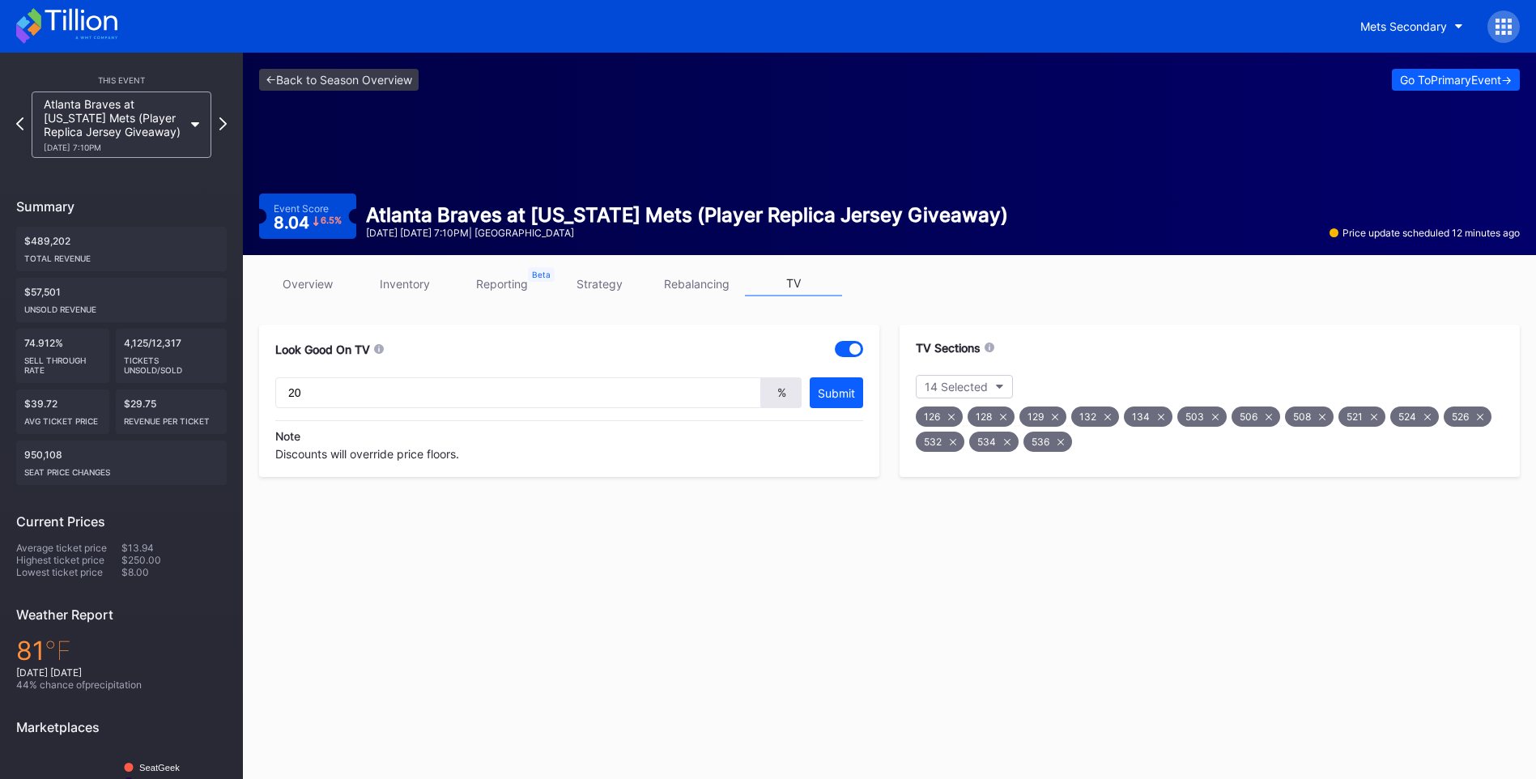
click at [952, 416] on icon at bounding box center [951, 416] width 6 height 6
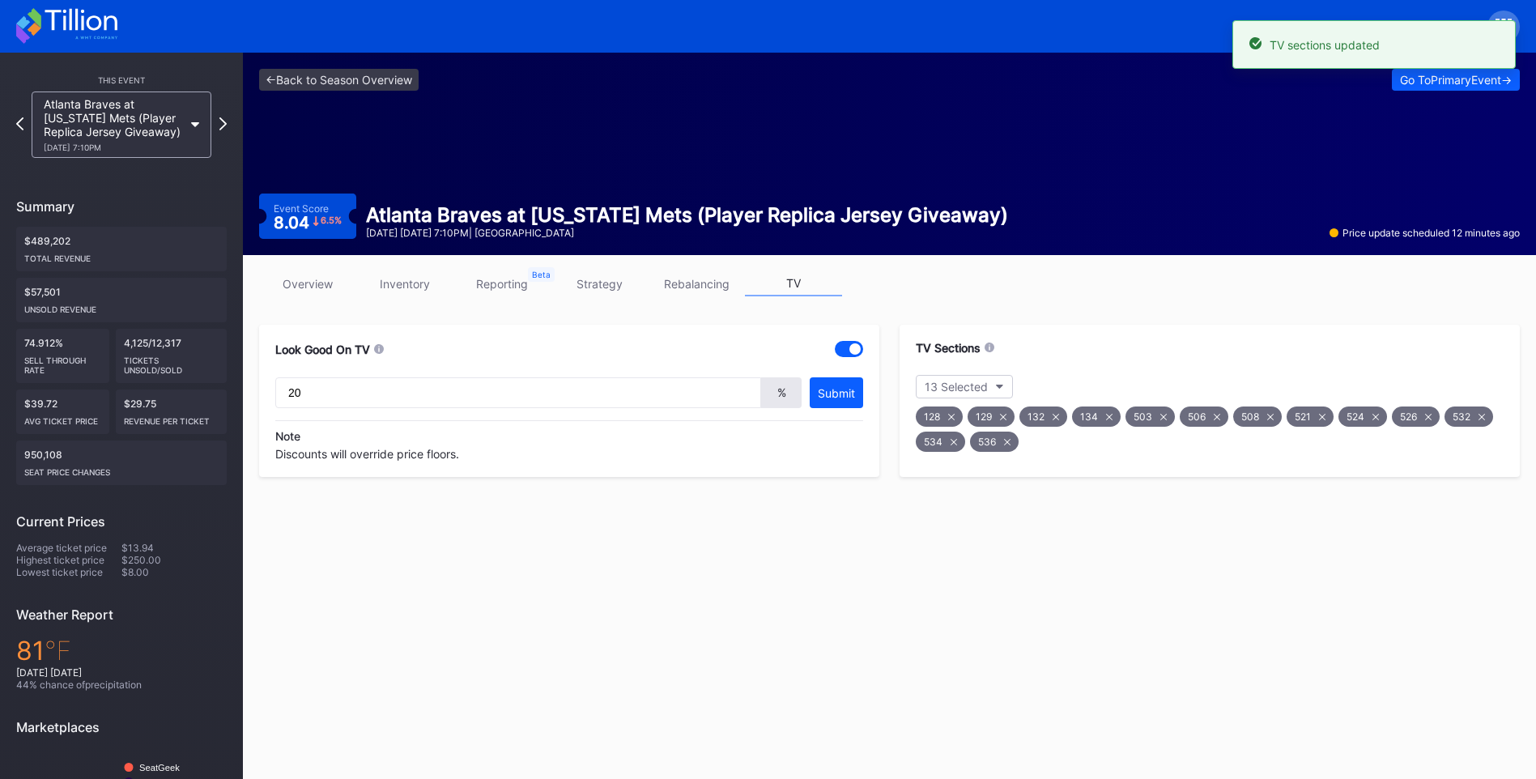
click at [952, 416] on icon at bounding box center [951, 416] width 6 height 6
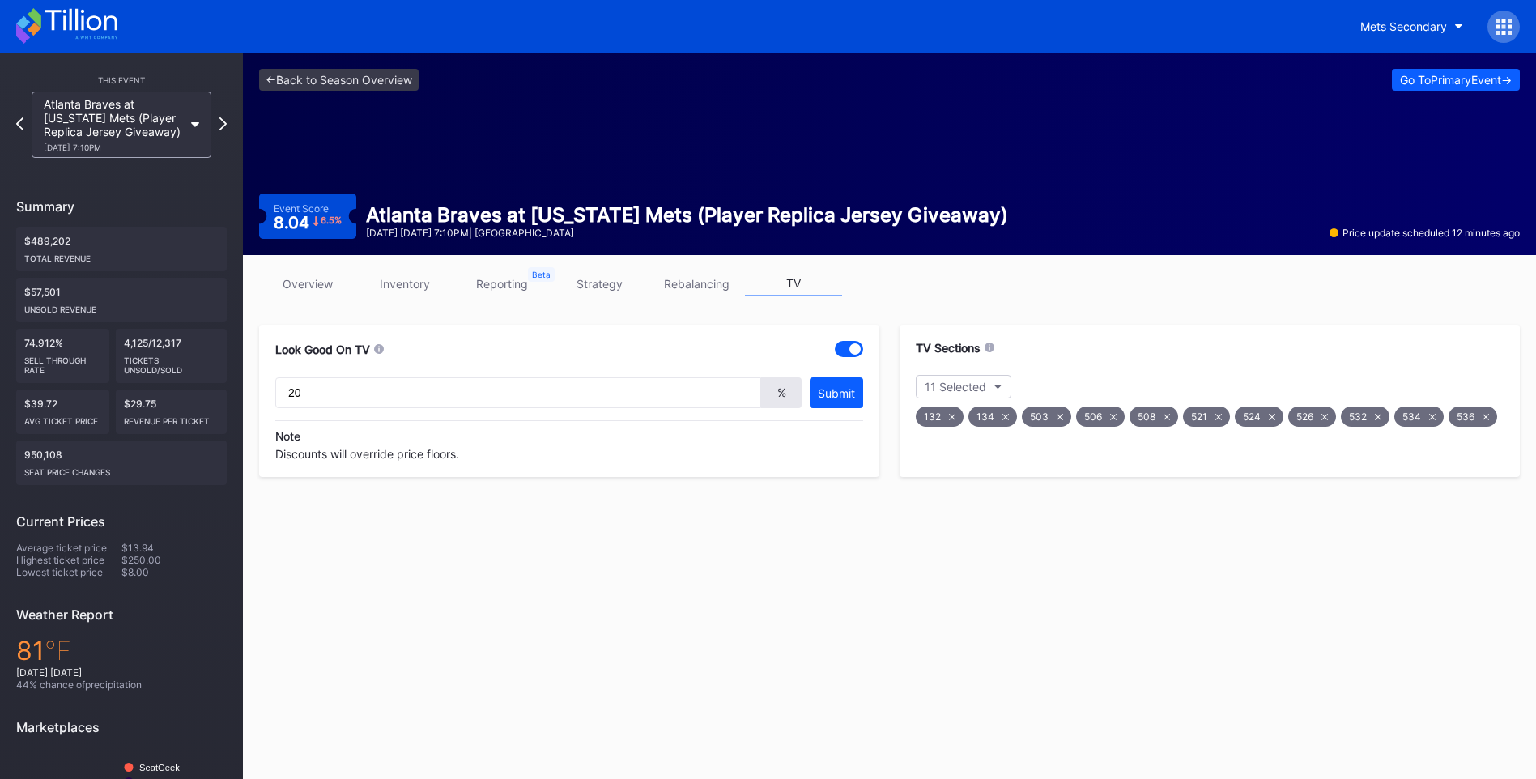
click at [333, 285] on link "overview" at bounding box center [307, 283] width 97 height 25
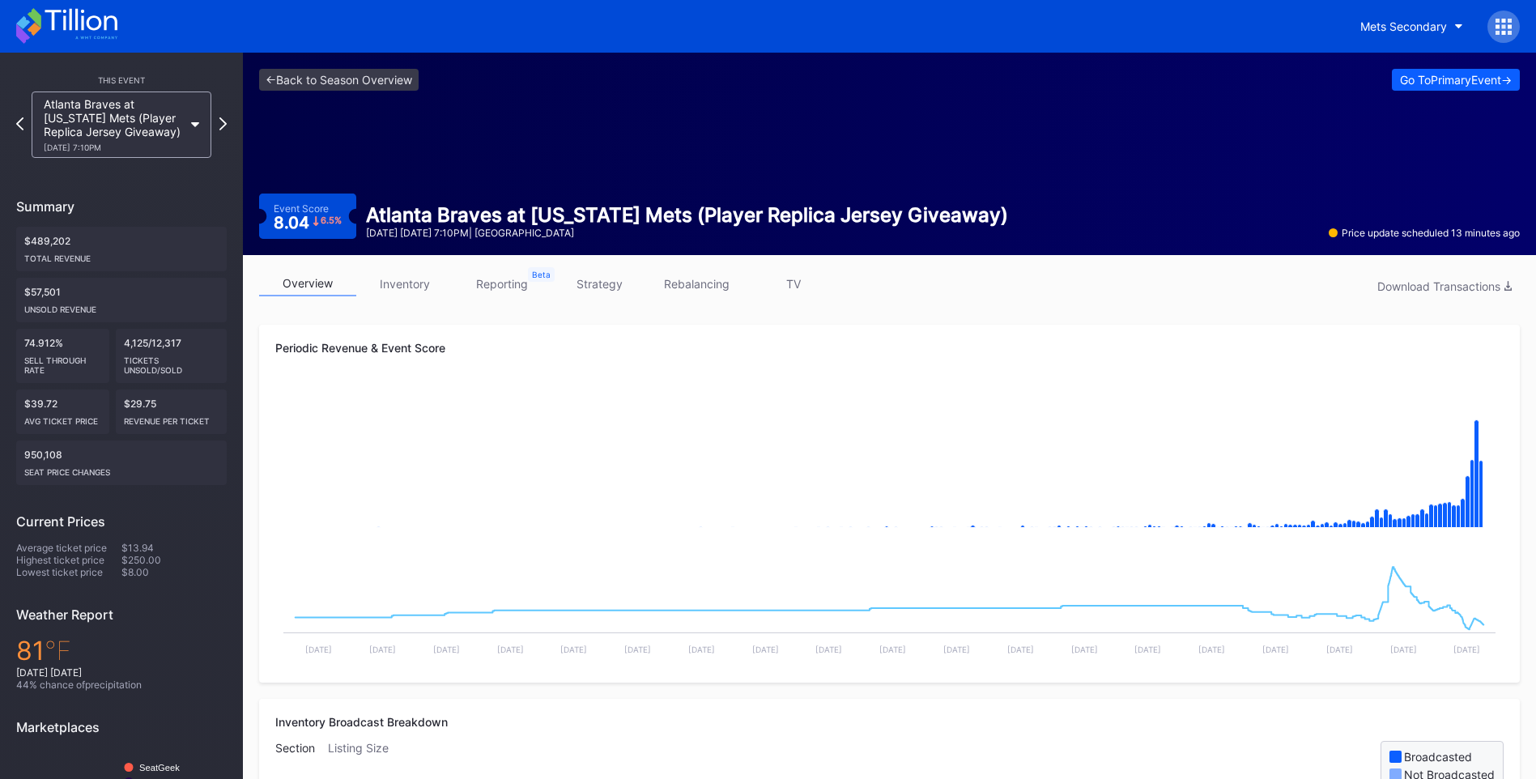
click at [793, 284] on link "TV" at bounding box center [793, 283] width 97 height 25
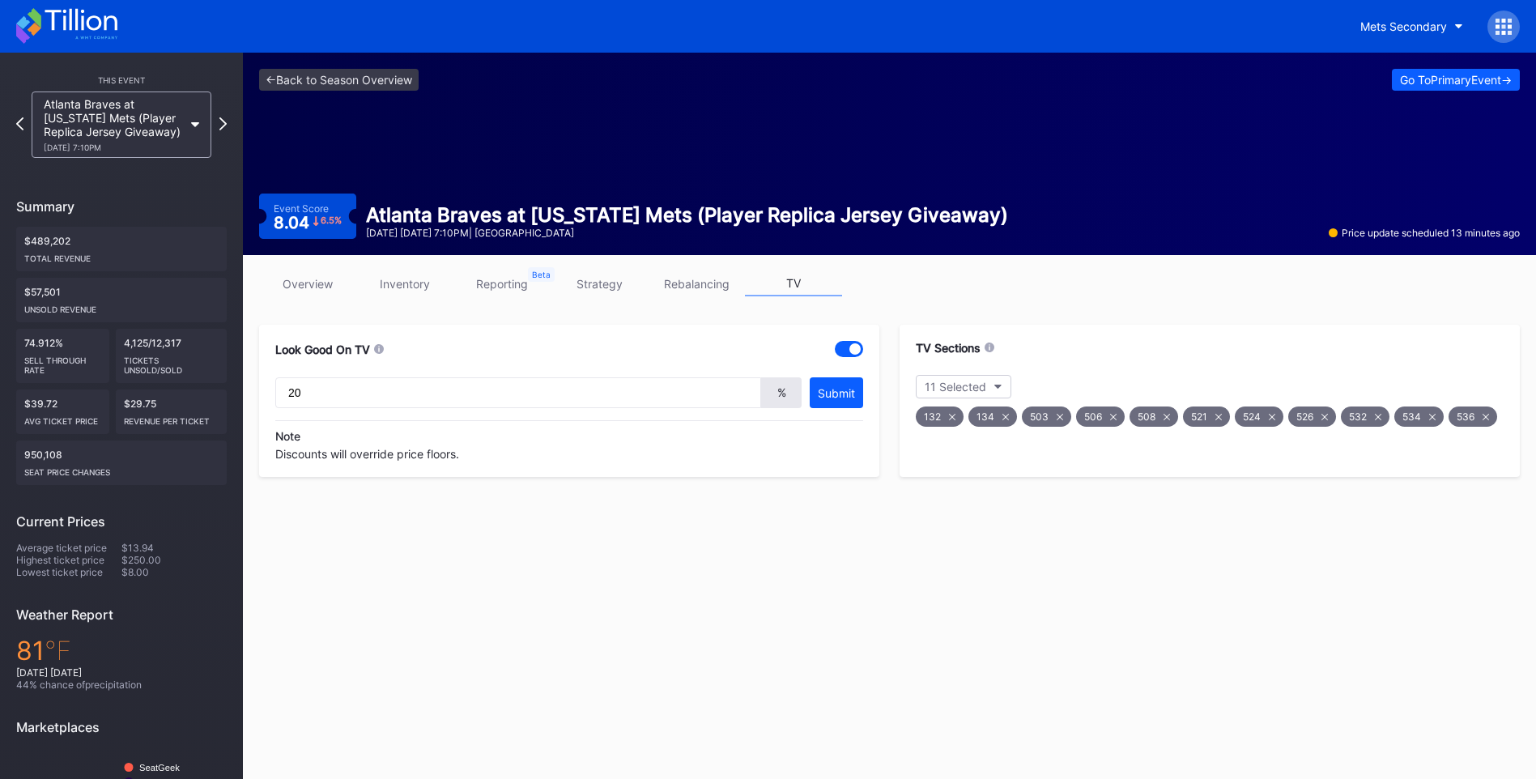
click at [959, 416] on div "132" at bounding box center [940, 416] width 48 height 20
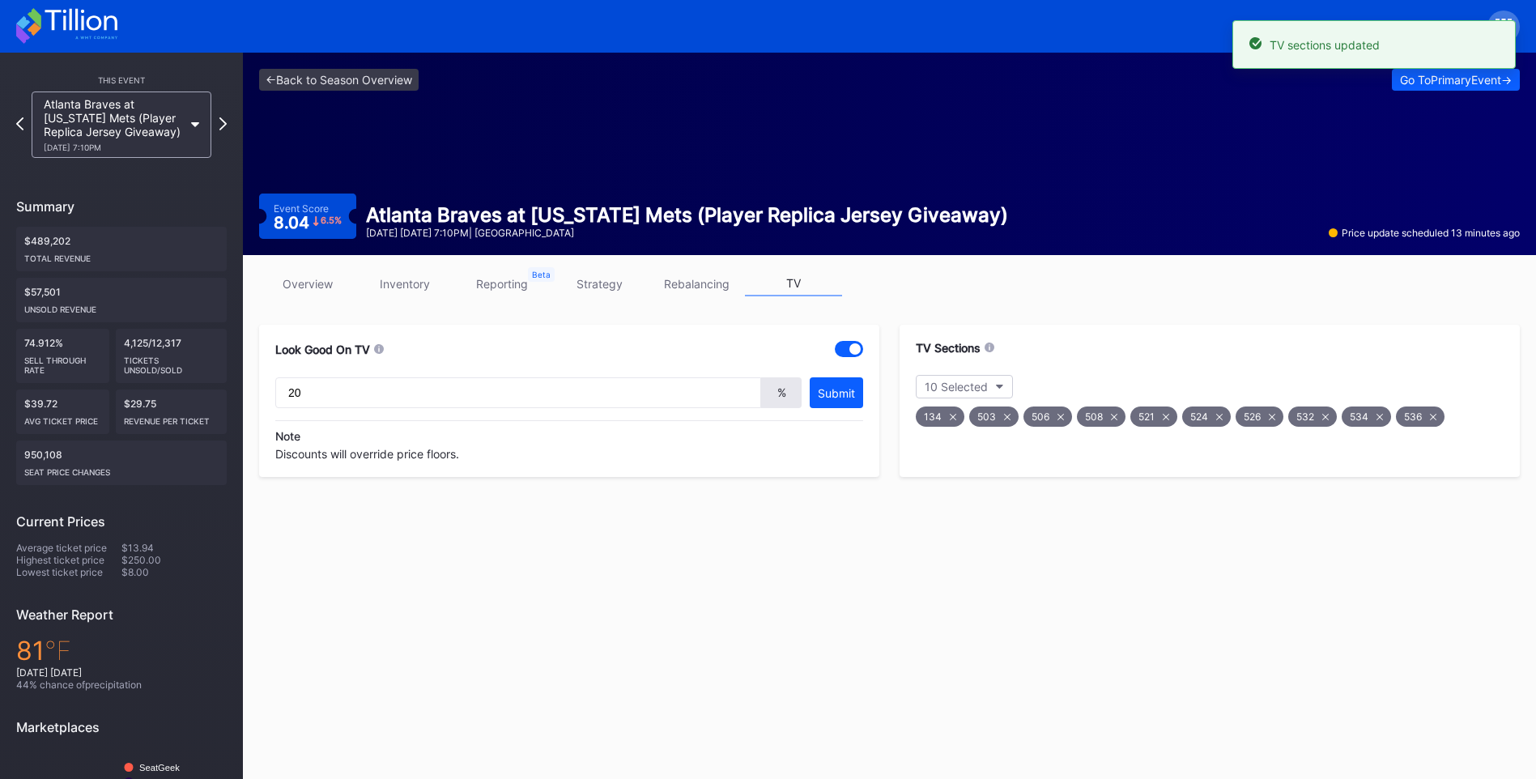
click at [950, 418] on icon at bounding box center [953, 416] width 6 height 6
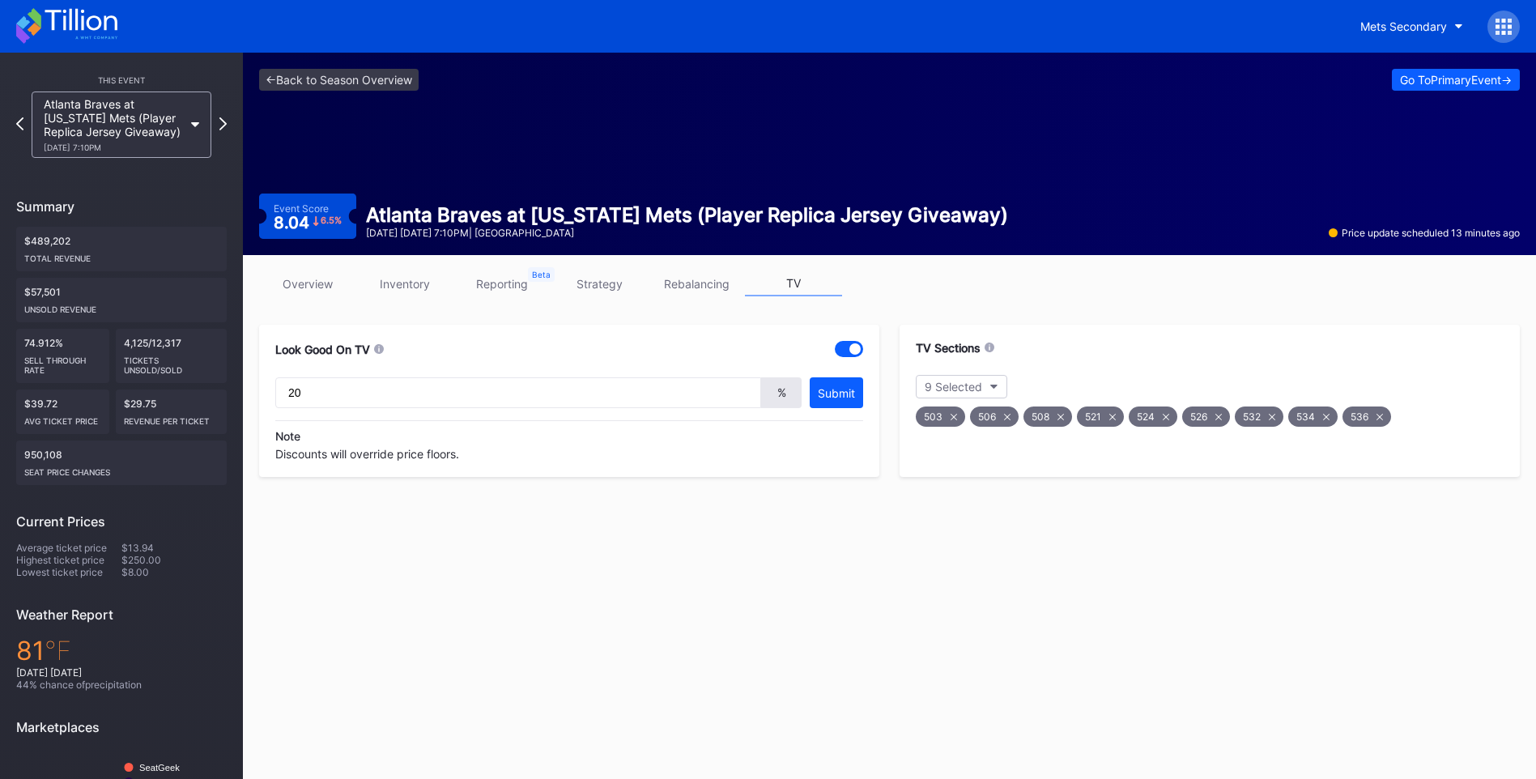
click at [326, 273] on link "overview" at bounding box center [307, 283] width 97 height 25
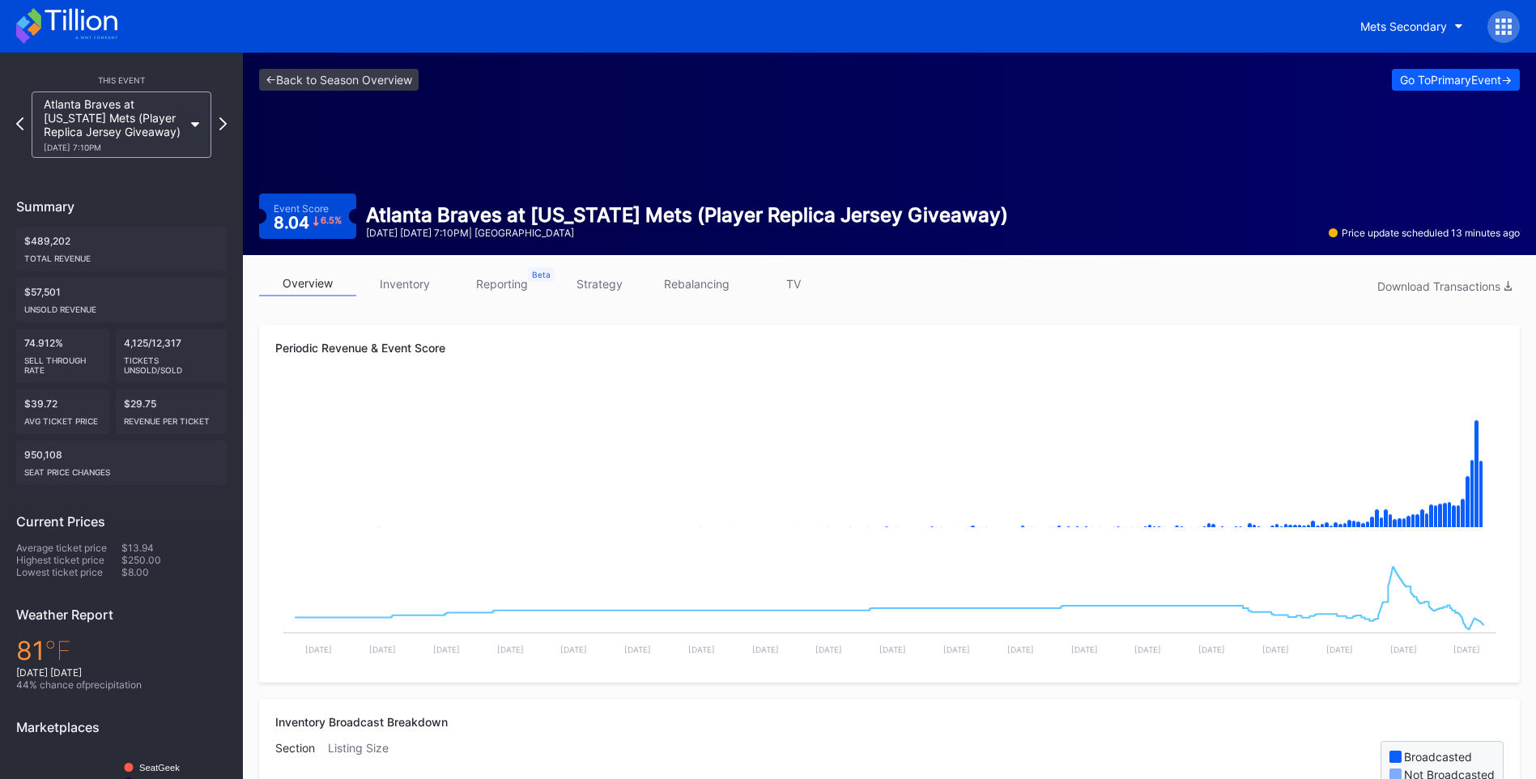
click at [802, 290] on link "TV" at bounding box center [793, 283] width 97 height 25
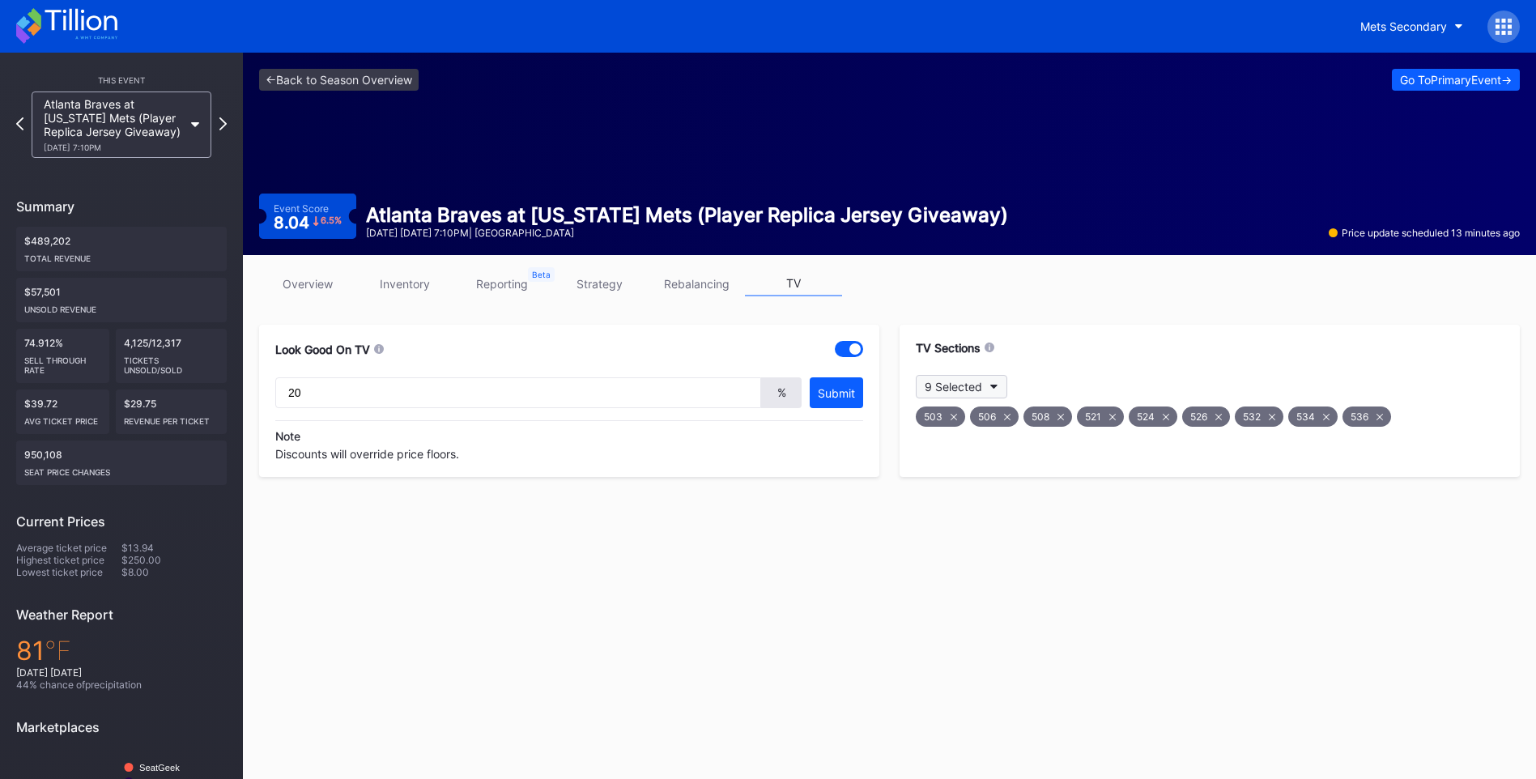
click at [996, 385] on icon "button" at bounding box center [994, 387] width 8 height 5
click at [929, 574] on div at bounding box center [934, 575] width 13 height 13
click at [81, 28] on icon at bounding box center [66, 26] width 101 height 36
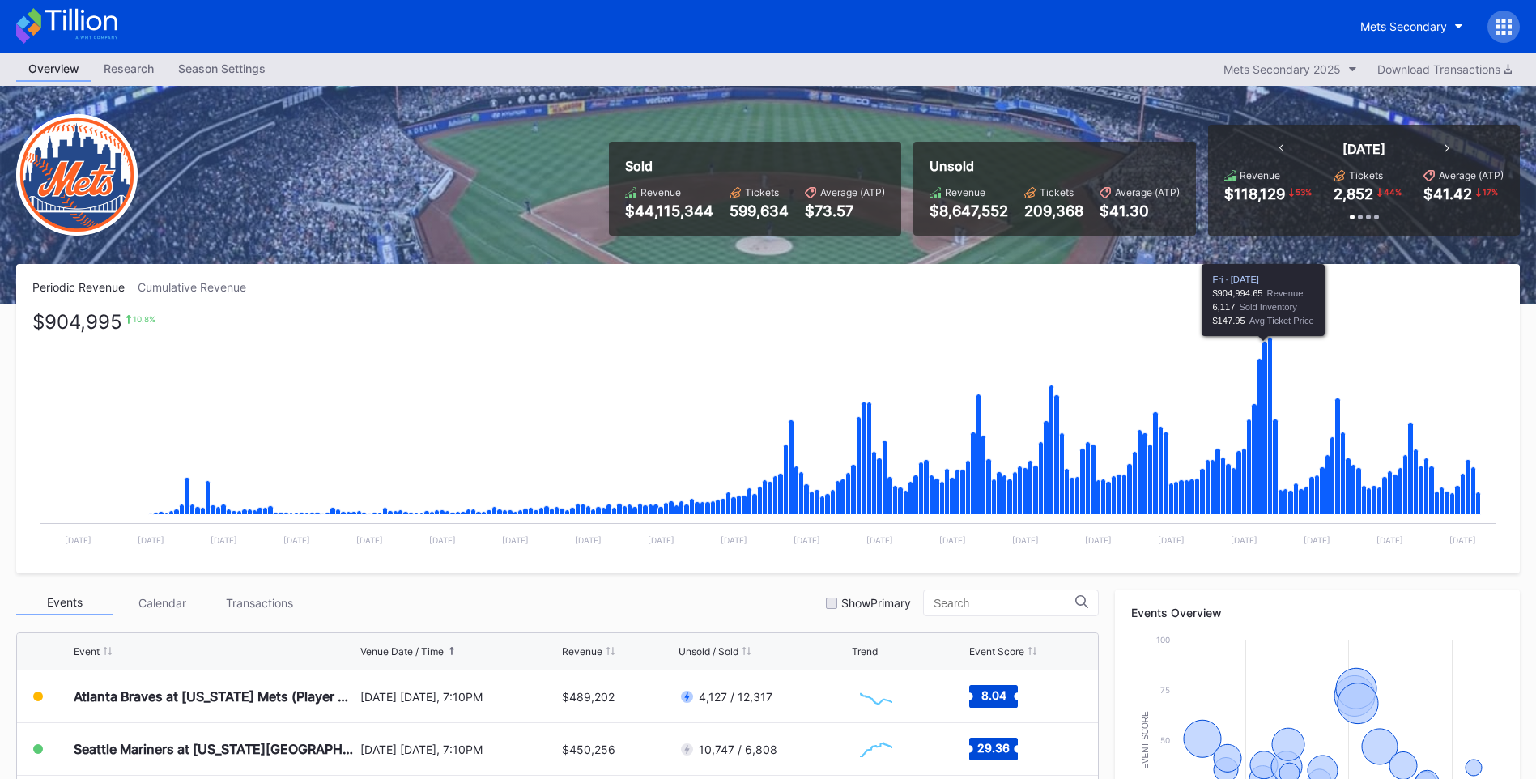
scroll to position [243, 0]
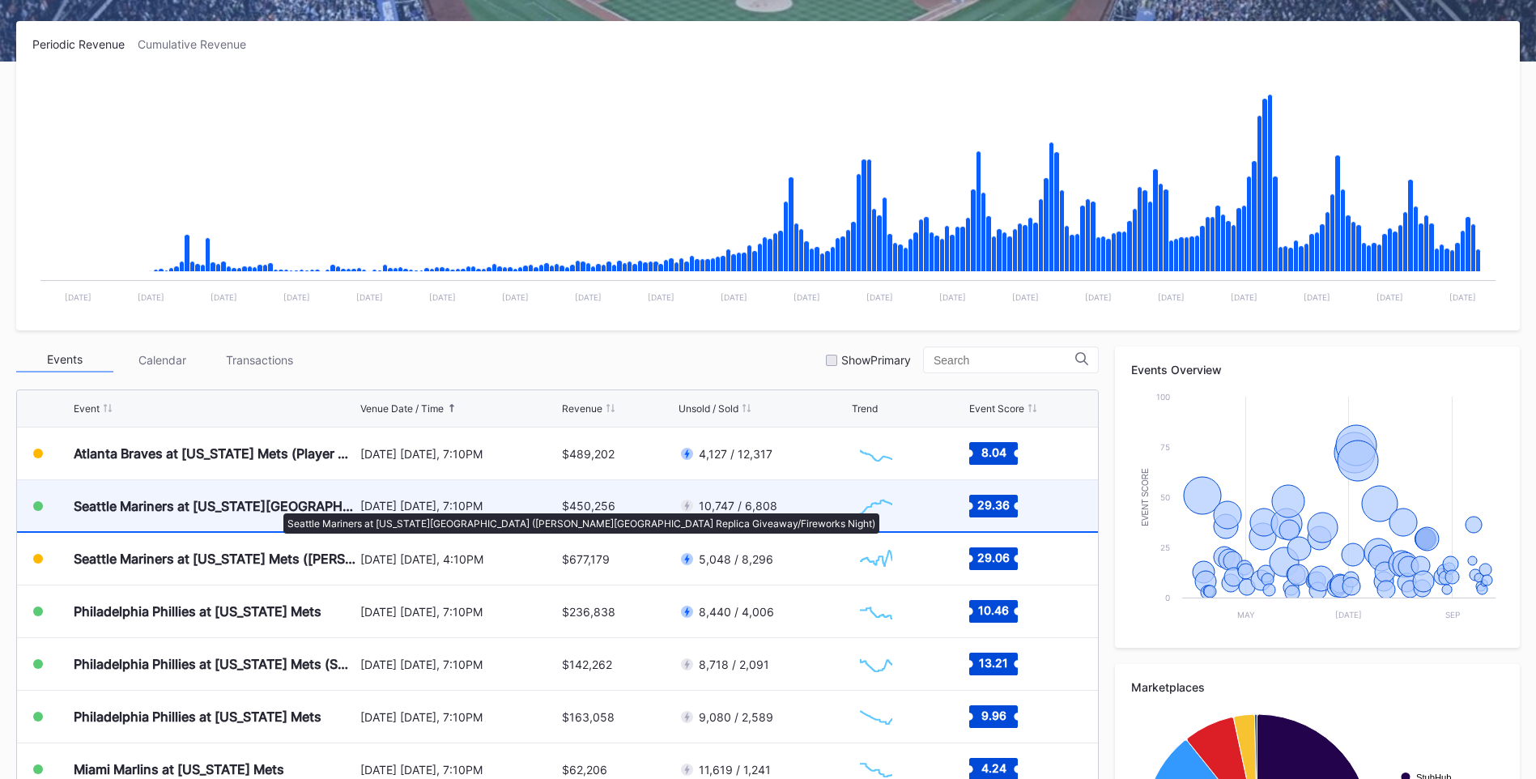
click at [275, 505] on div "Seattle Mariners at [US_STATE][GEOGRAPHIC_DATA] ([PERSON_NAME][GEOGRAPHIC_DATA]…" at bounding box center [215, 506] width 283 height 16
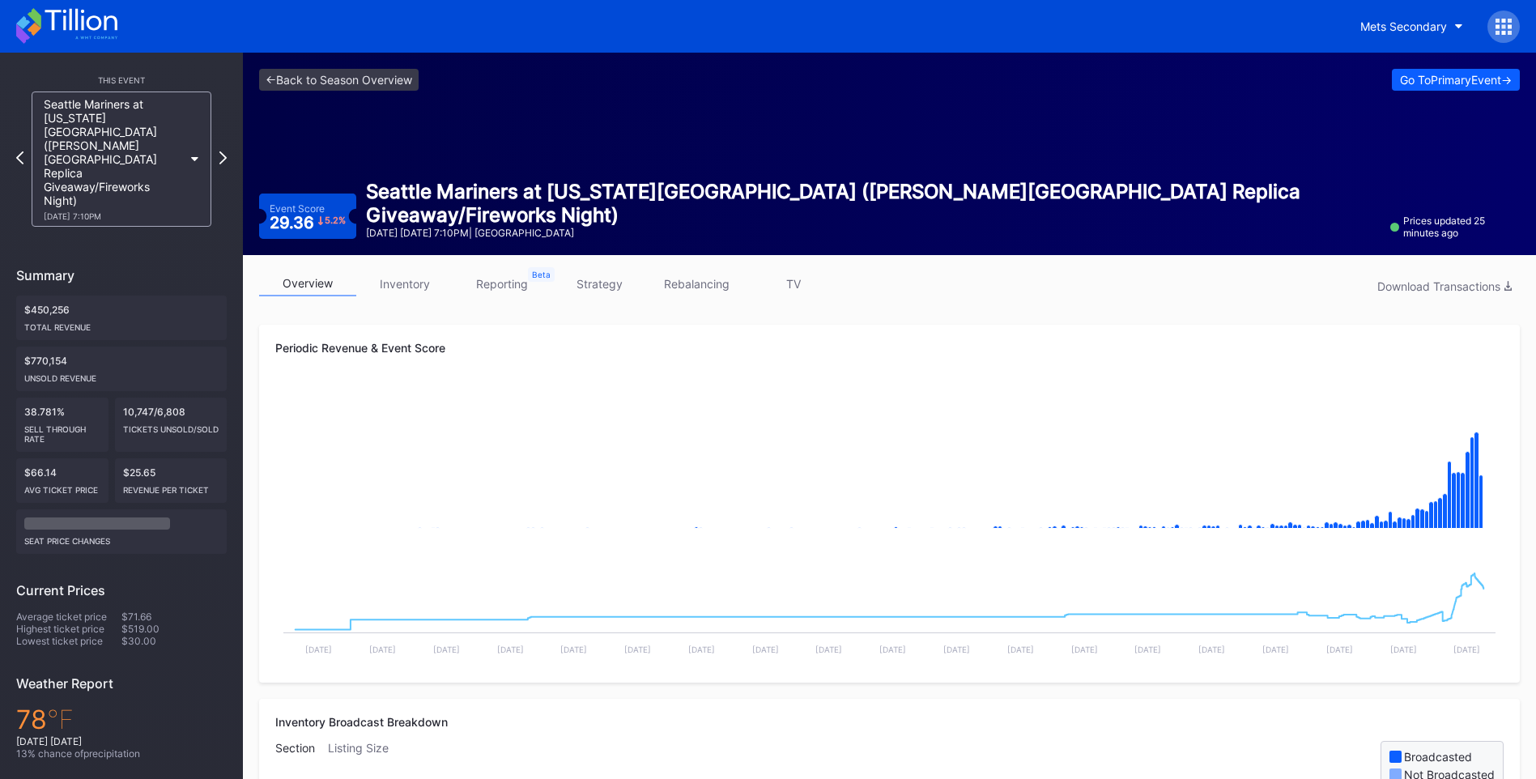
click at [93, 27] on icon at bounding box center [66, 26] width 101 height 36
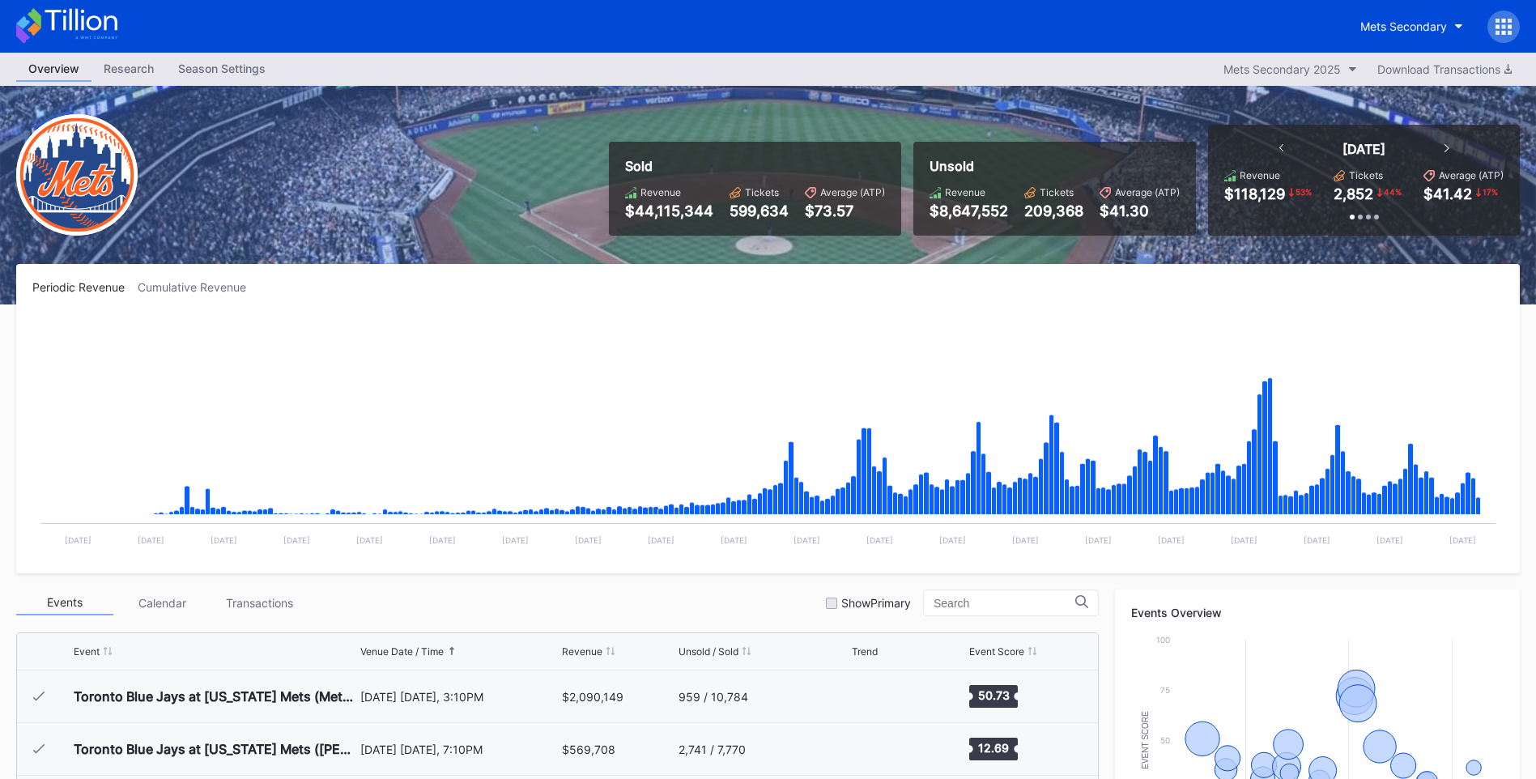
scroll to position [3210, 0]
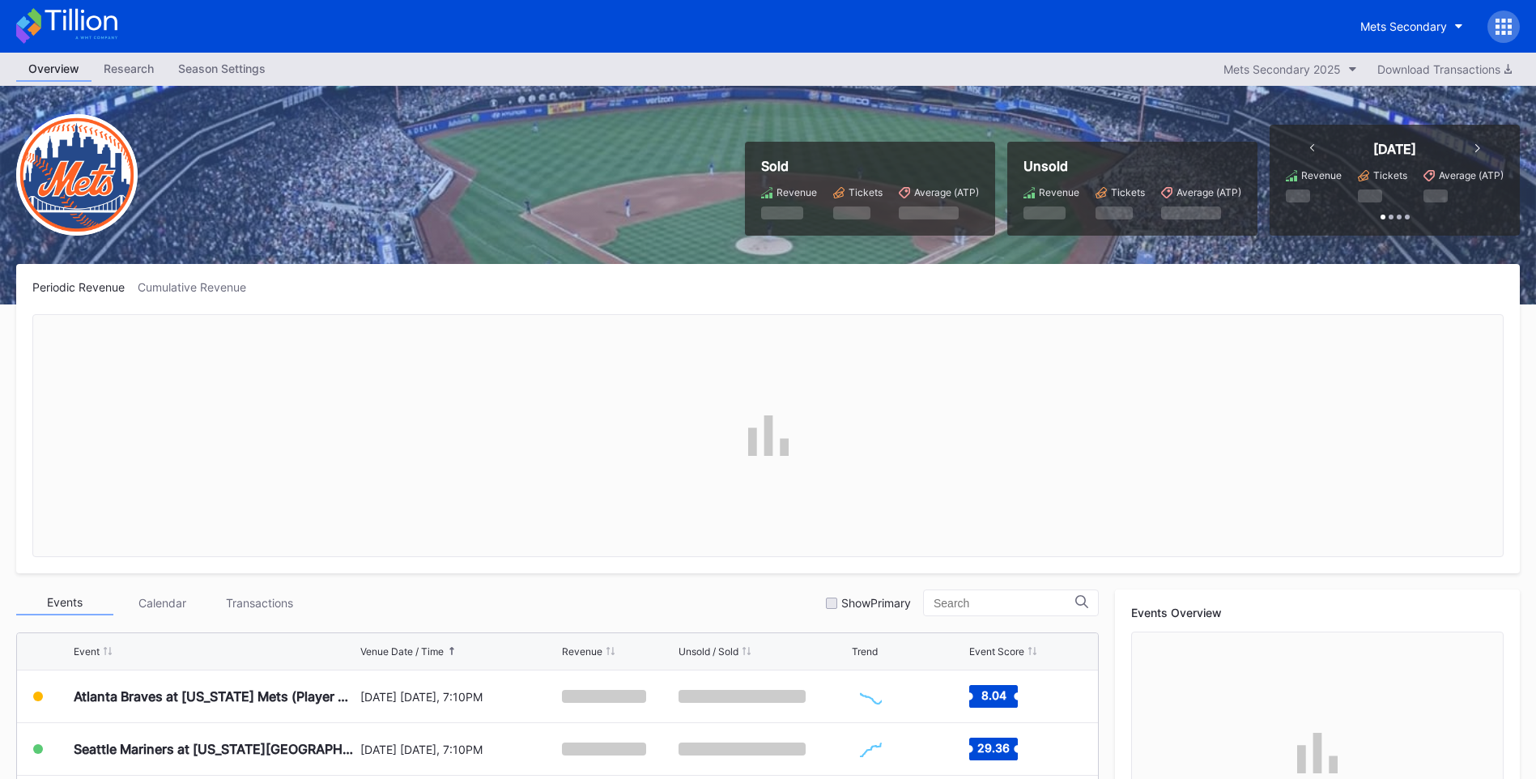
scroll to position [405, 0]
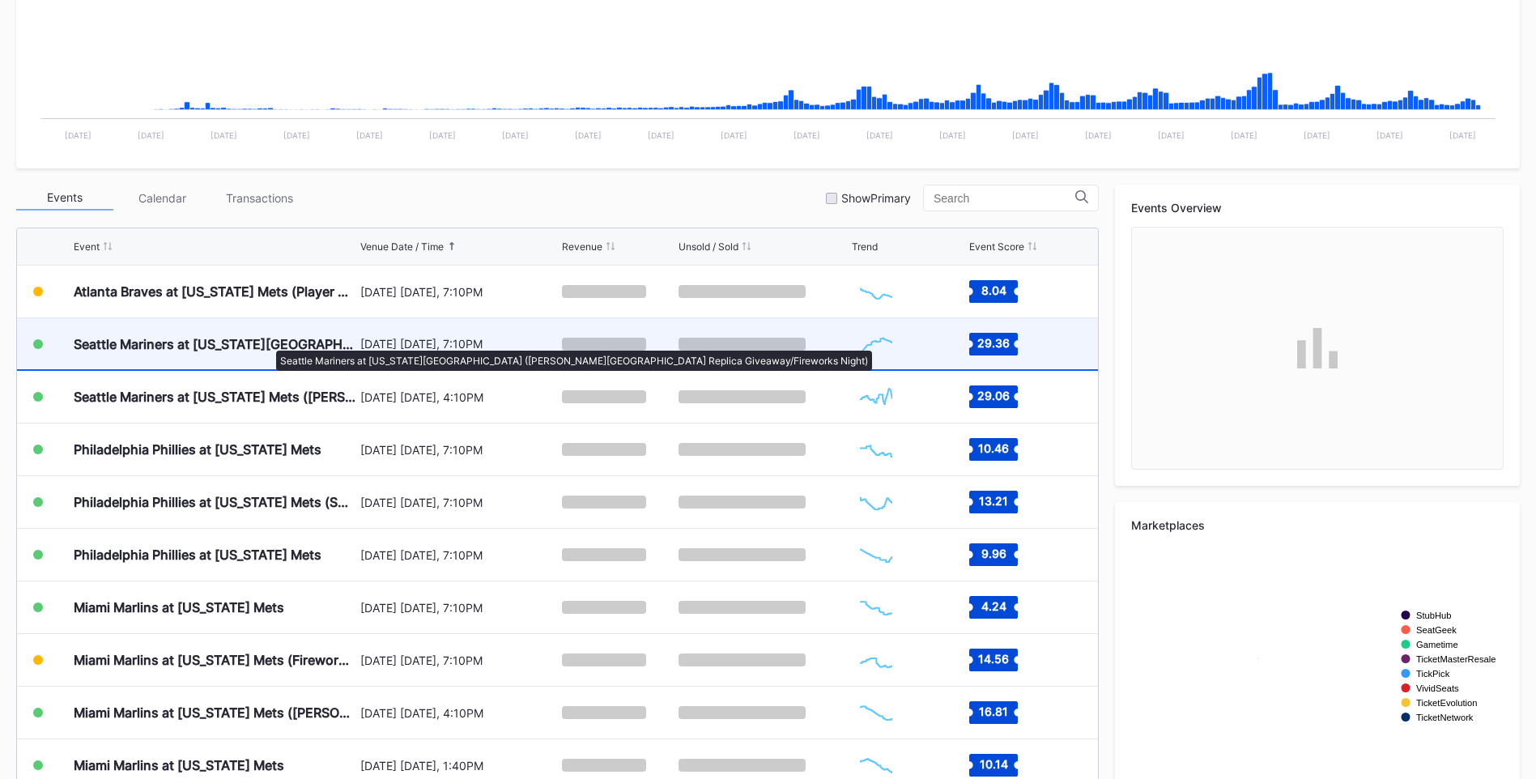
click at [268, 342] on div "Seattle Mariners at [US_STATE][GEOGRAPHIC_DATA] ([PERSON_NAME][GEOGRAPHIC_DATA]…" at bounding box center [215, 344] width 283 height 16
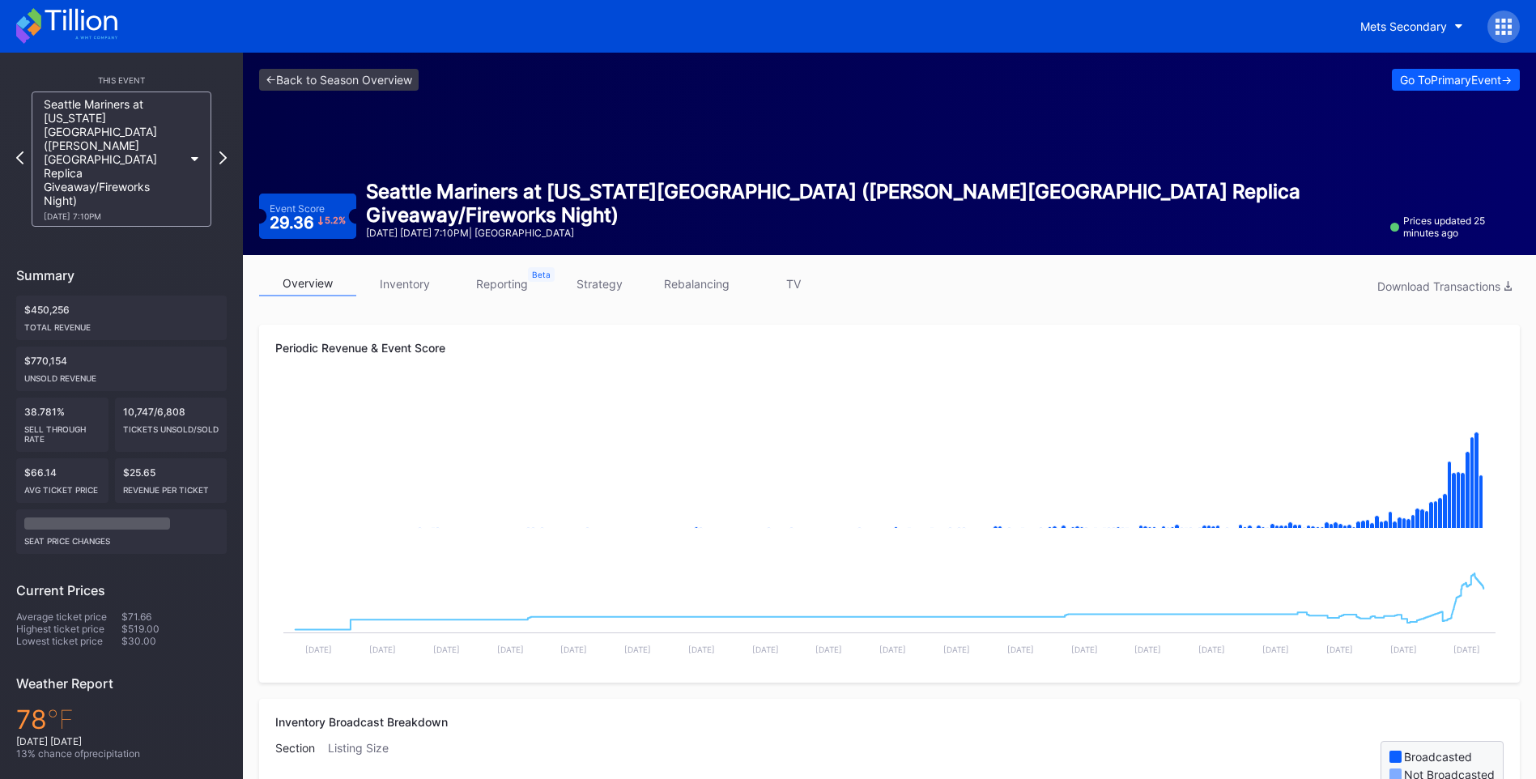
click at [399, 279] on link "inventory" at bounding box center [404, 283] width 97 height 25
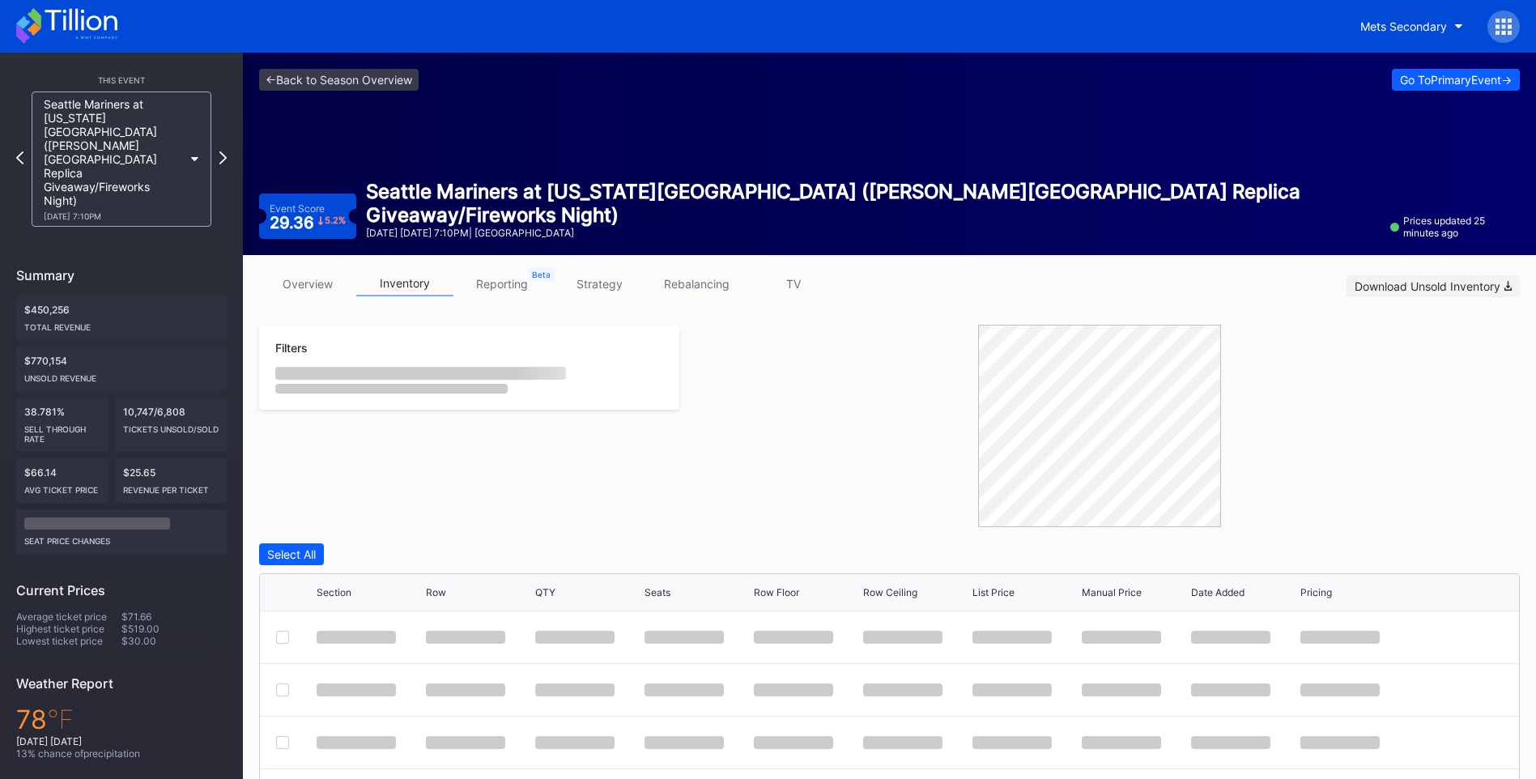
click at [1430, 291] on div "Download Unsold Inventory" at bounding box center [1432, 286] width 157 height 14
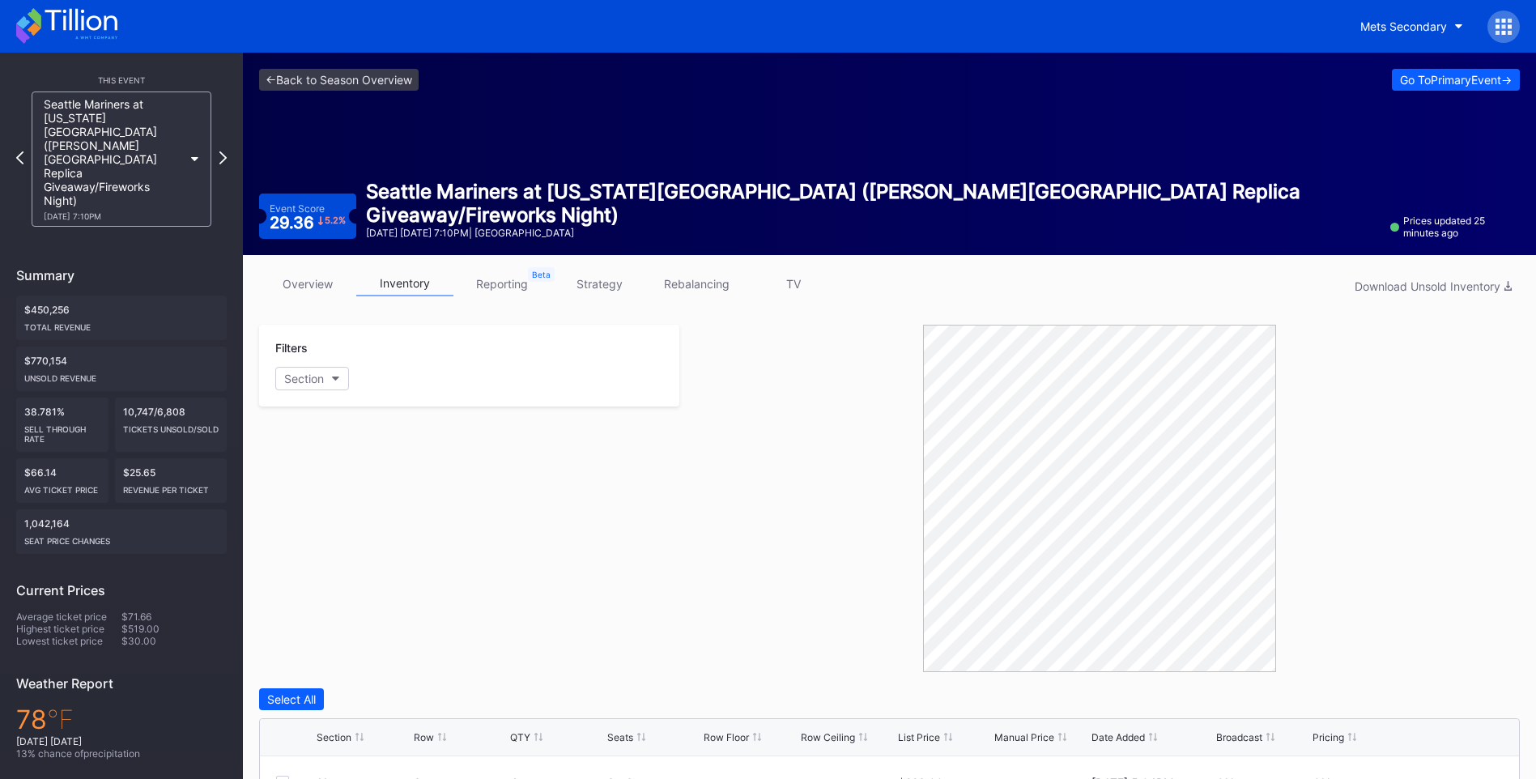
drag, startPoint x: 642, startPoint y: 562, endPoint x: 338, endPoint y: 356, distance: 366.7
click at [635, 546] on div "Filters Section" at bounding box center [469, 498] width 420 height 347
